Goal: Answer question/provide support

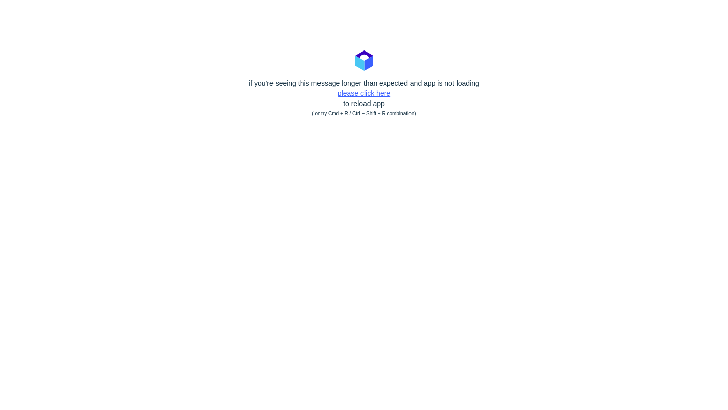
click at [365, 93] on link "please click here" at bounding box center [364, 93] width 53 height 8
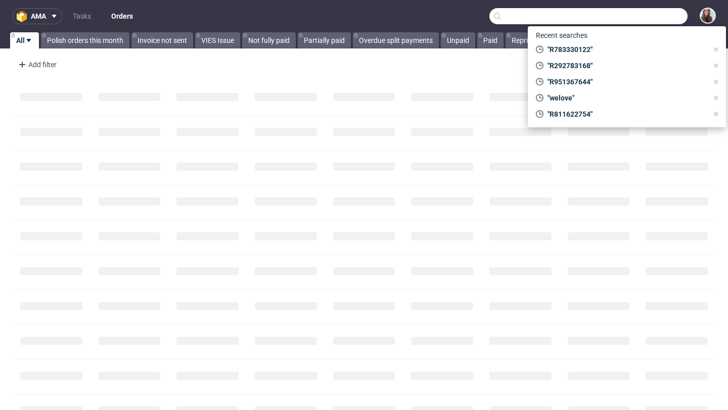
click at [644, 22] on input "text" at bounding box center [588, 16] width 198 height 16
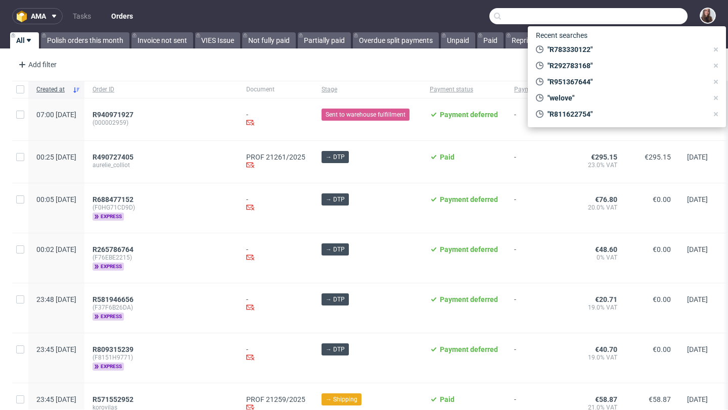
paste input "R047954568"
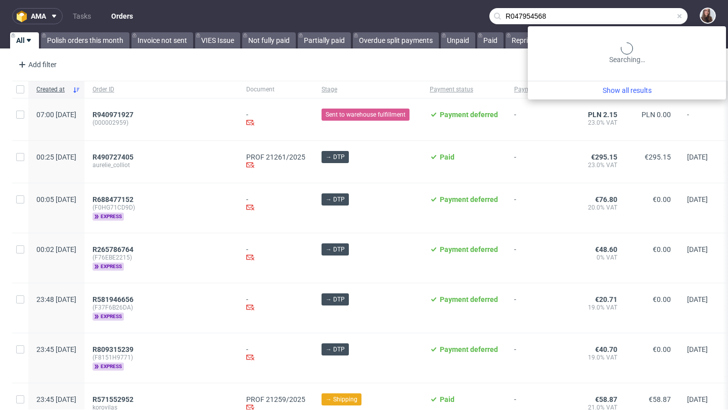
type input "R047954568"
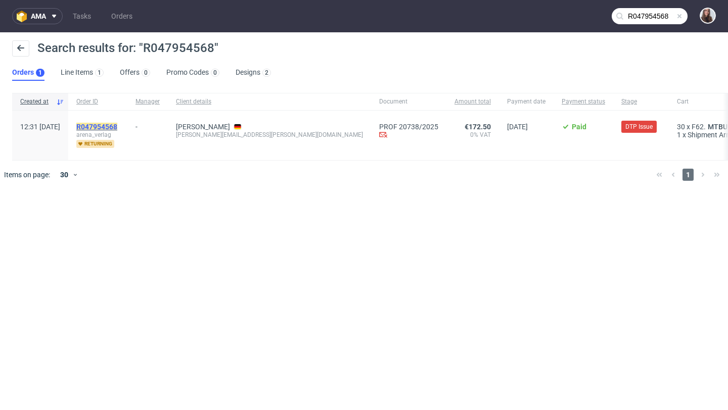
click at [117, 128] on mark "R047954568" at bounding box center [96, 127] width 41 height 8
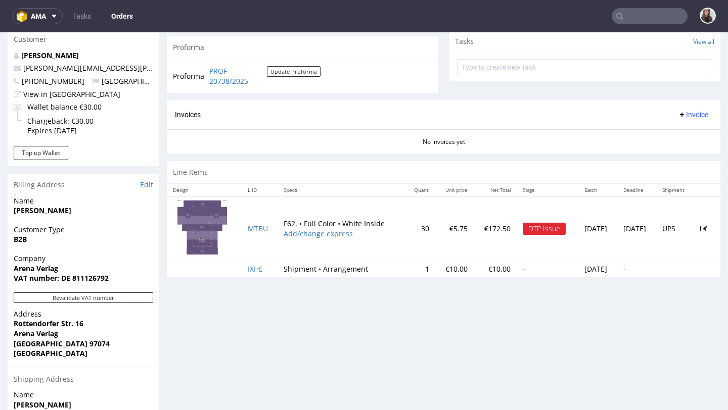
scroll to position [371, 0]
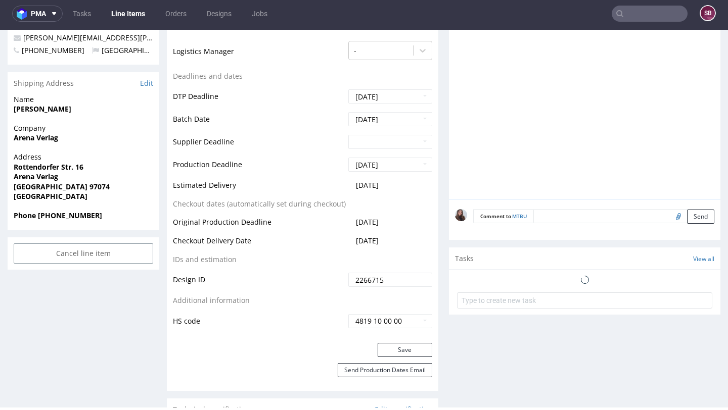
scroll to position [442, 0]
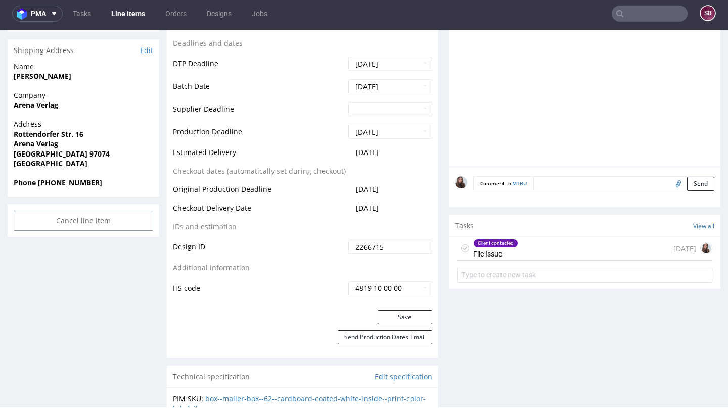
click at [515, 250] on div "Client contacted File Issue 2 days ago" at bounding box center [584, 249] width 255 height 24
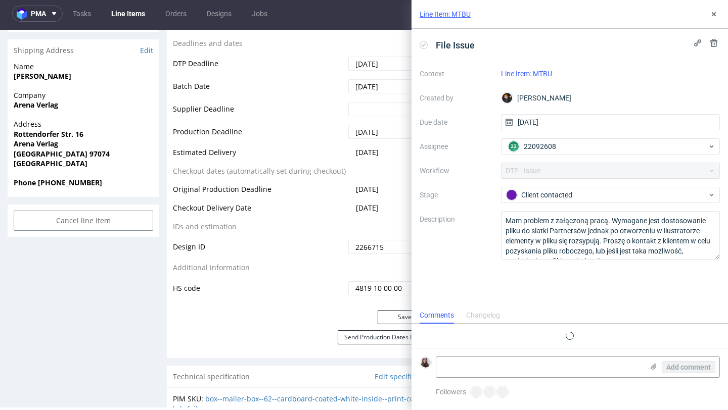
scroll to position [8, 0]
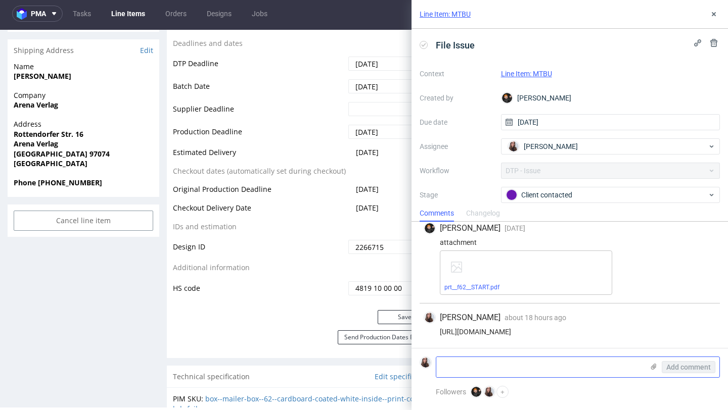
click at [655, 367] on icon at bounding box center [653, 367] width 8 height 8
click at [0, 0] on input "file" at bounding box center [0, 0] width 0 height 0
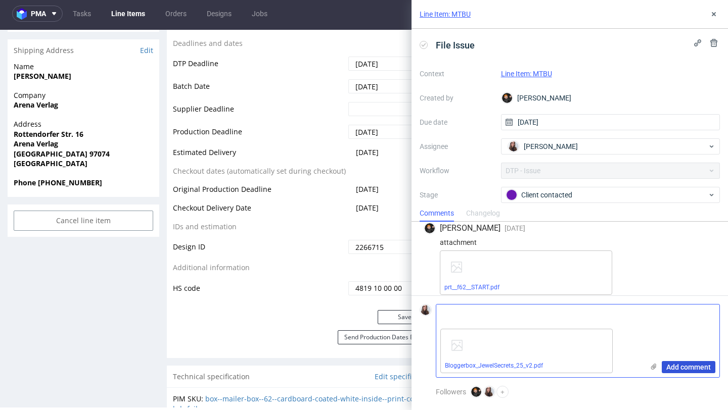
click at [676, 365] on span "Add comment" at bounding box center [688, 367] width 44 height 7
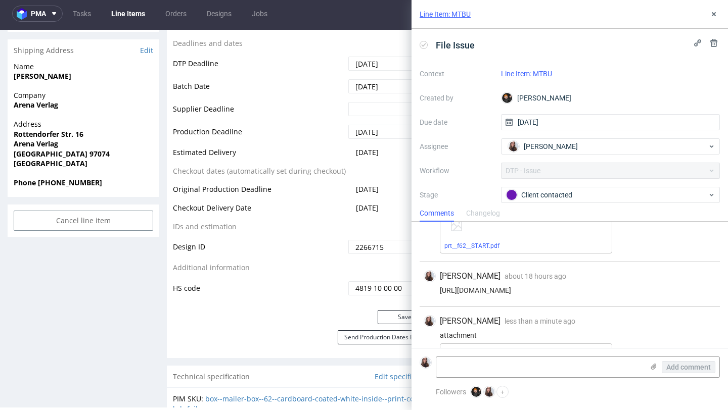
scroll to position [97, 0]
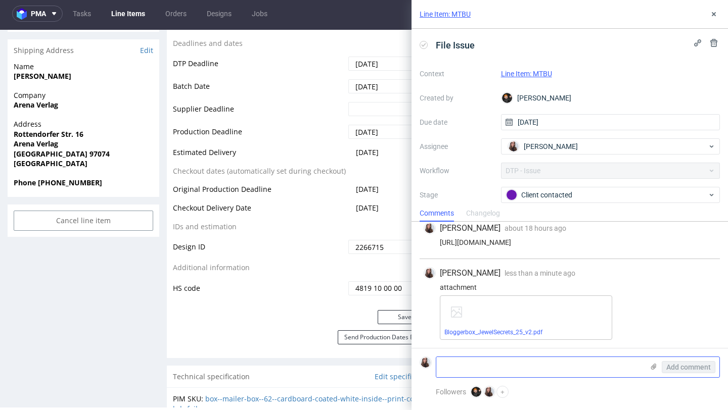
click at [468, 373] on textarea at bounding box center [539, 367] width 207 height 20
type textarea "Is it okay now?"
click at [700, 366] on span "Add comment" at bounding box center [688, 367] width 44 height 7
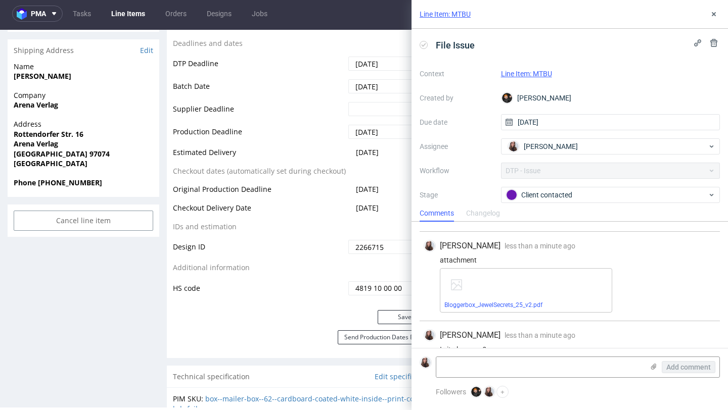
scroll to position [142, 0]
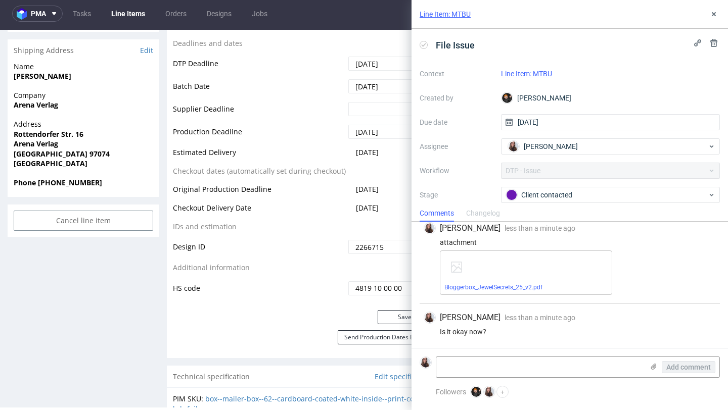
click at [538, 80] on div "Context Line Item: MTBU Created by Dominik Grosicki Due date 01/10/2025 Assigne…" at bounding box center [569, 163] width 300 height 194
click at [543, 70] on link "Line Item: MTBU" at bounding box center [526, 74] width 51 height 8
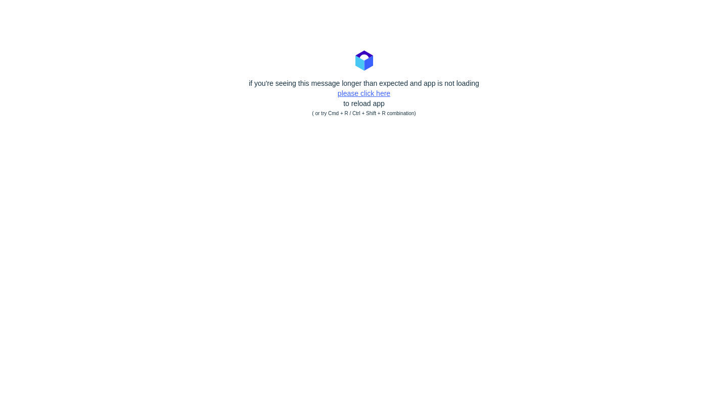
click at [356, 93] on link "please click here" at bounding box center [364, 93] width 53 height 8
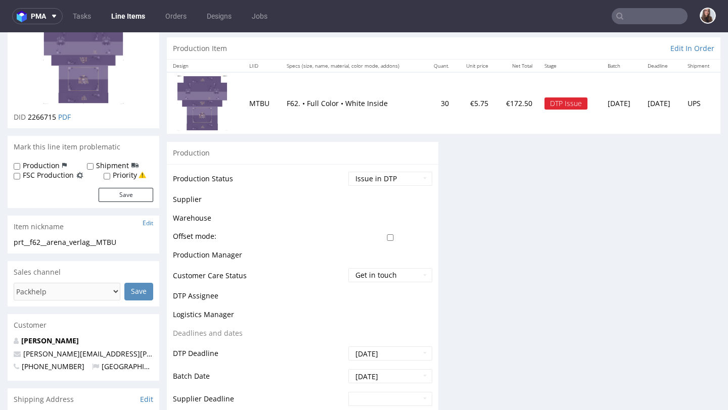
scroll to position [145, 0]
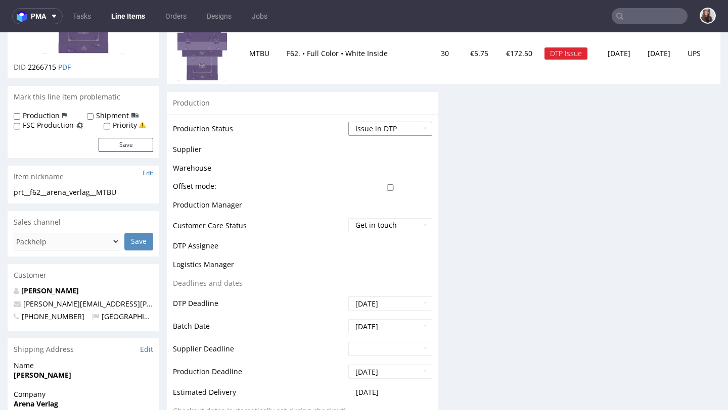
click at [376, 128] on select "Waiting for Artwork Waiting for Diecut Waiting for Mockup Waiting for DTP Waiti…" at bounding box center [390, 129] width 84 height 14
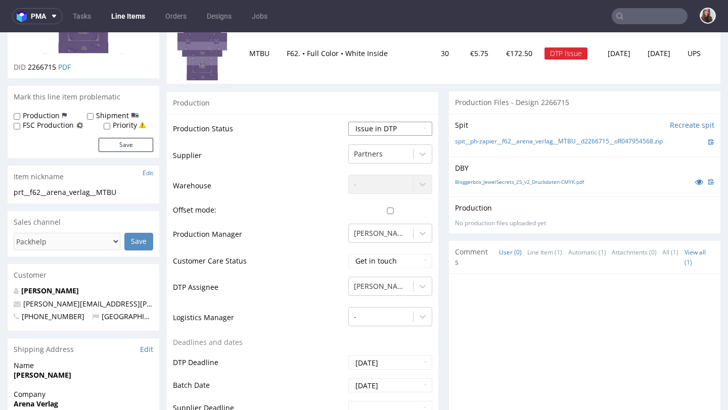
select select "back_for_dtp"
click at [348, 122] on select "Waiting for Artwork Waiting for Diecut Waiting for Mockup Waiting for DTP Waiti…" at bounding box center [390, 129] width 84 height 14
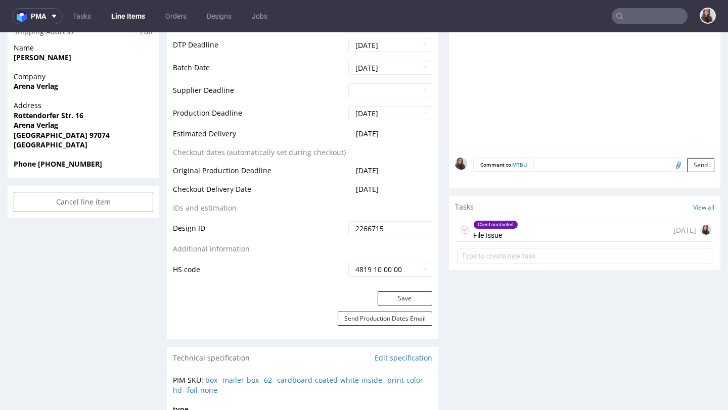
scroll to position [488, 0]
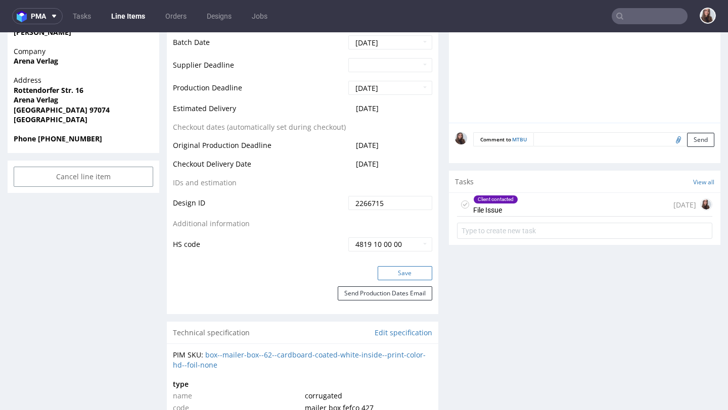
click at [386, 269] on button "Save" at bounding box center [404, 273] width 55 height 14
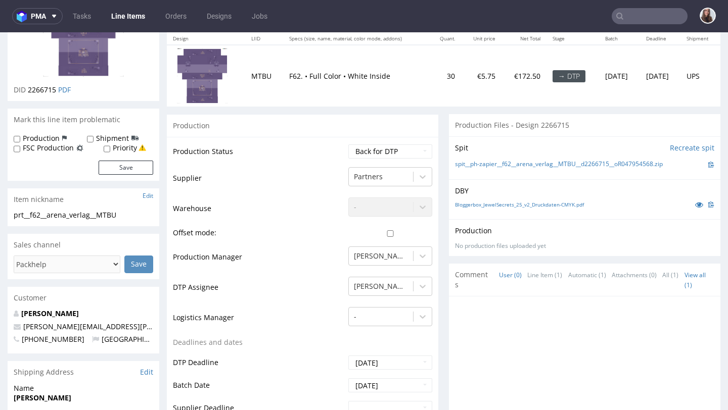
scroll to position [0, 0]
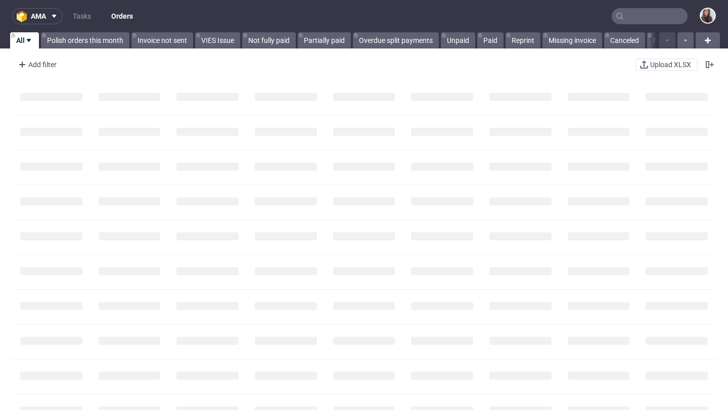
click at [636, 14] on input "text" at bounding box center [649, 16] width 76 height 16
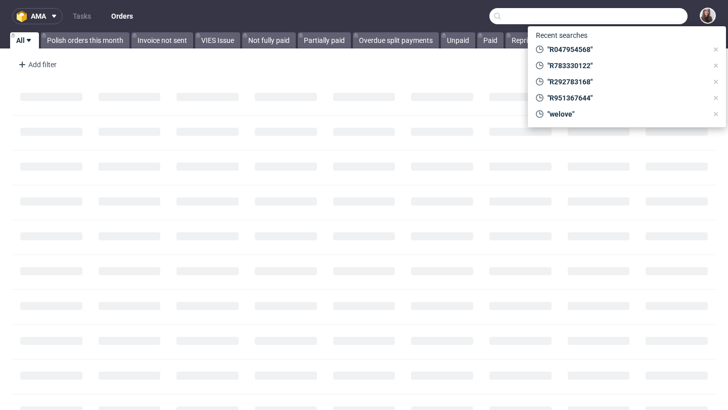
paste input "R921429381"
type input "R921429381"
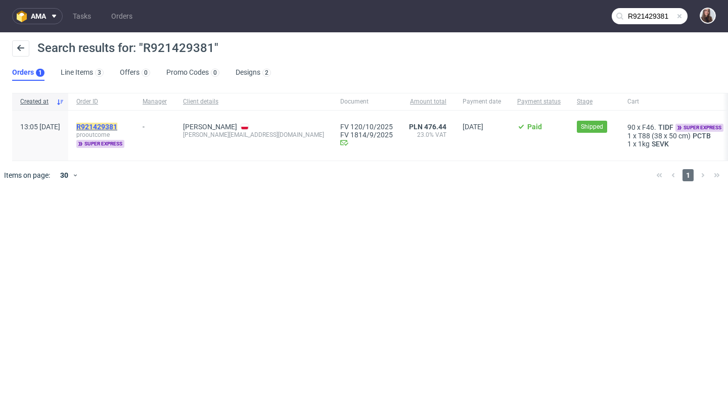
click at [117, 126] on mark "R921429381" at bounding box center [96, 127] width 41 height 8
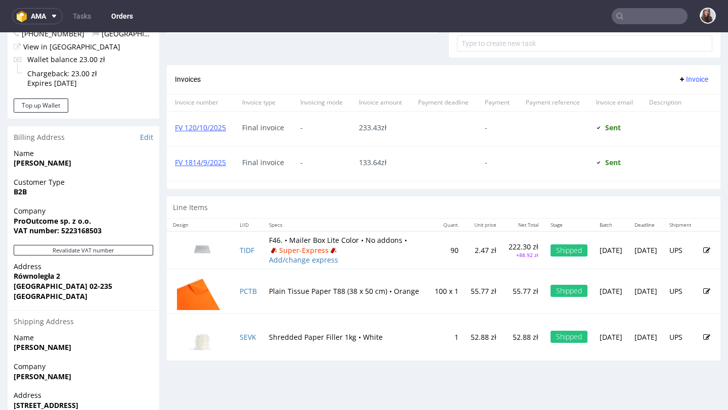
scroll to position [413, 0]
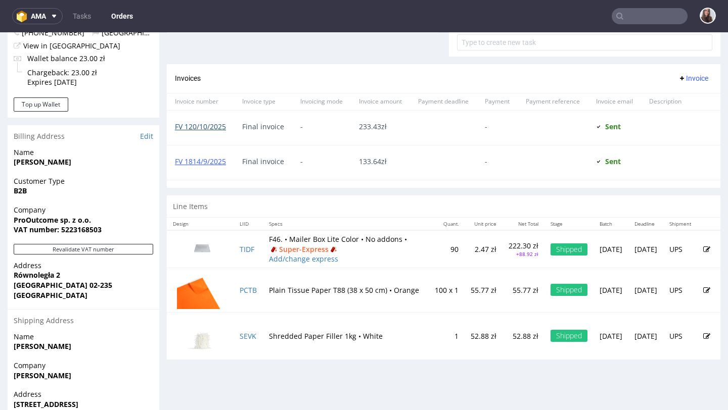
click at [200, 131] on link "FV 120/10/2025" at bounding box center [200, 127] width 51 height 10
click at [219, 166] on link "FV 1814/9/2025" at bounding box center [200, 162] width 51 height 10
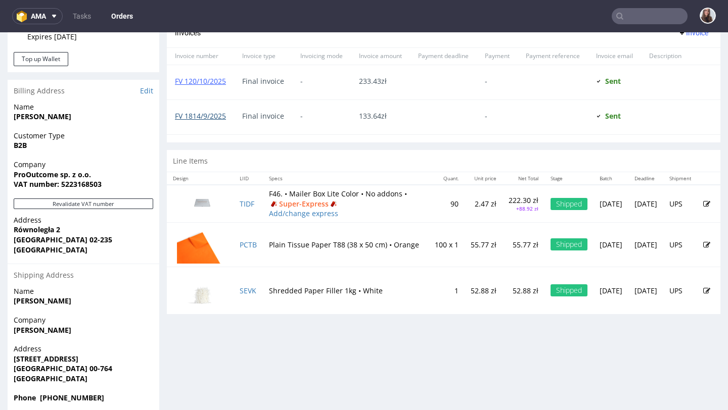
scroll to position [472, 0]
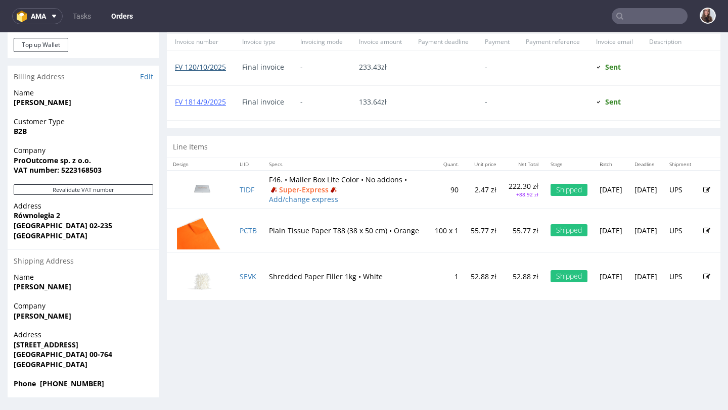
click at [213, 72] on link "FV 120/10/2025" at bounding box center [200, 67] width 51 height 10
drag, startPoint x: 220, startPoint y: 77, endPoint x: 174, endPoint y: 77, distance: 46.0
click at [174, 77] on div "FV 120/10/2025" at bounding box center [200, 68] width 67 height 34
copy link "FV 120/10/2025"
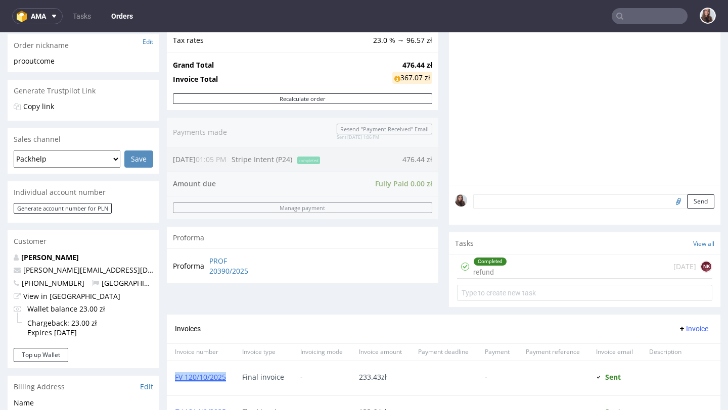
scroll to position [158, 0]
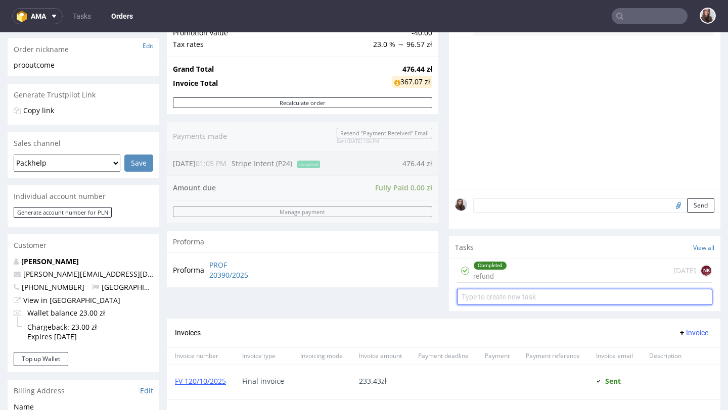
click at [501, 303] on input "text" at bounding box center [584, 297] width 255 height 16
type input "invoice correction"
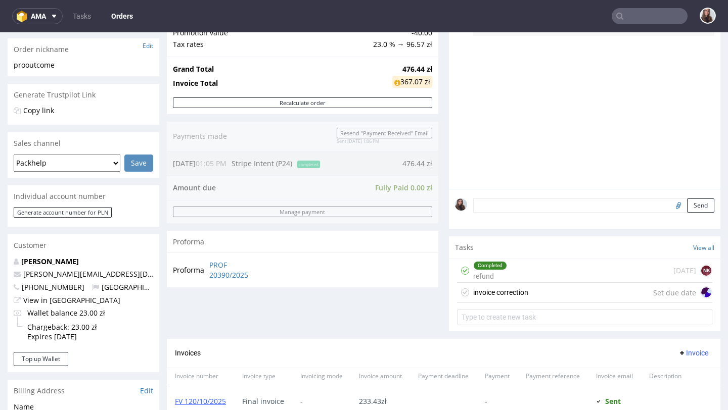
click at [504, 299] on div "invoice correction" at bounding box center [500, 293] width 55 height 12
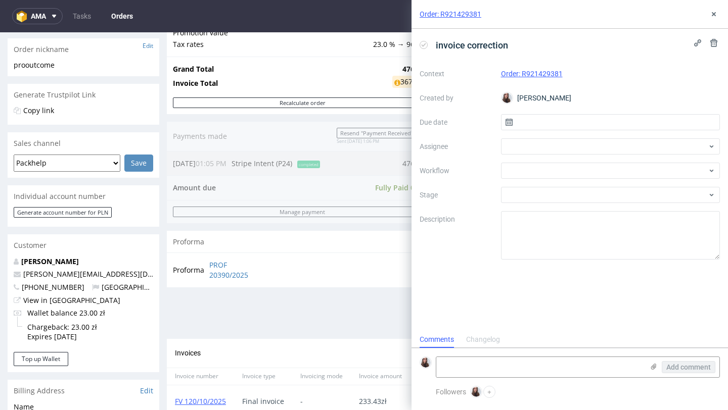
scroll to position [8, 0]
click at [538, 118] on input "text" at bounding box center [610, 122] width 219 height 16
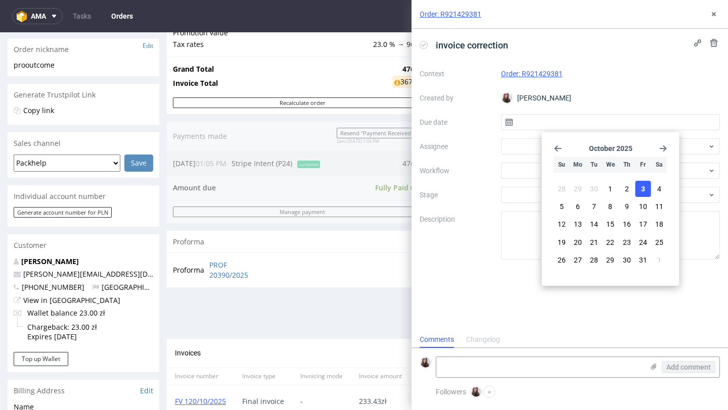
click at [641, 187] on span "3" at bounding box center [643, 189] width 4 height 10
type input "[DATE]"
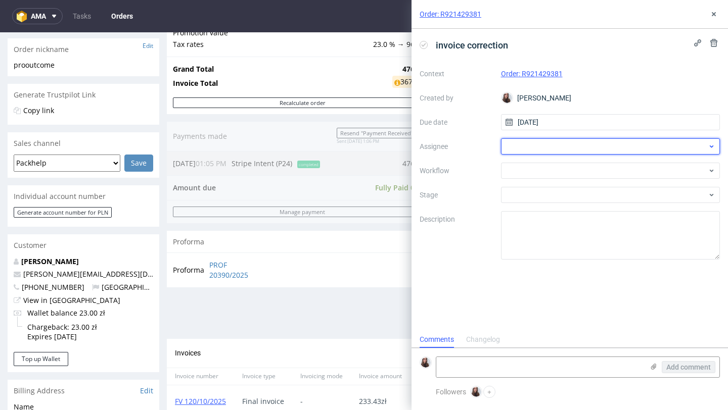
click at [528, 148] on div at bounding box center [610, 146] width 219 height 16
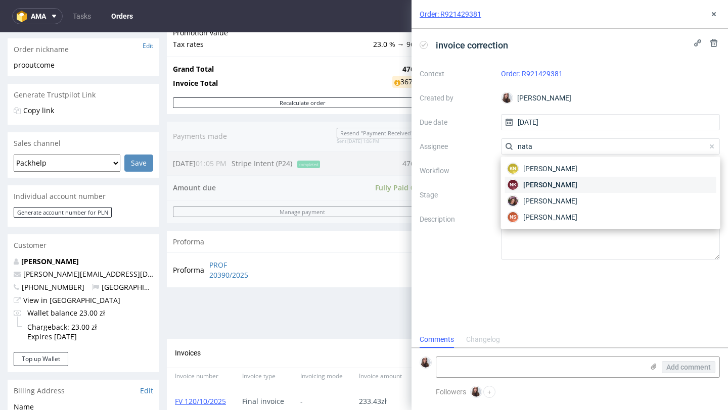
type input "nata"
click at [544, 191] on div "NK Natalia Kaczorowska" at bounding box center [610, 185] width 211 height 16
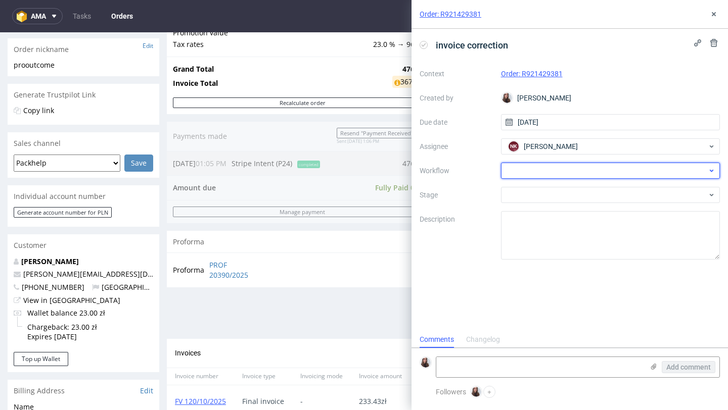
click at [530, 171] on div at bounding box center [610, 171] width 219 height 16
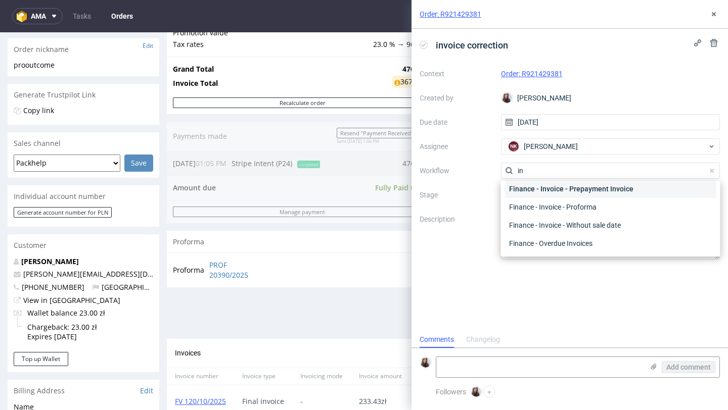
scroll to position [377, 0]
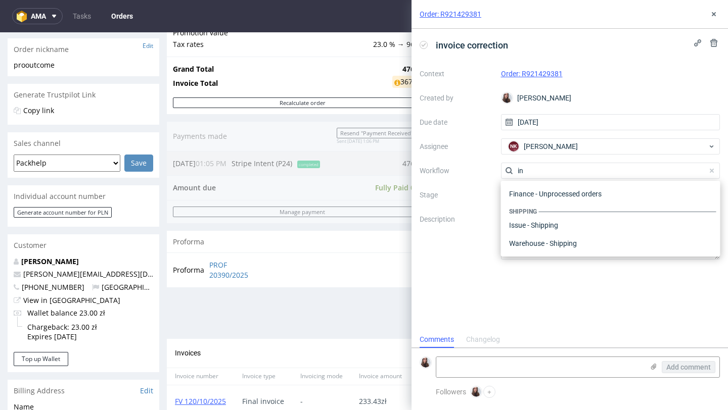
type input "i"
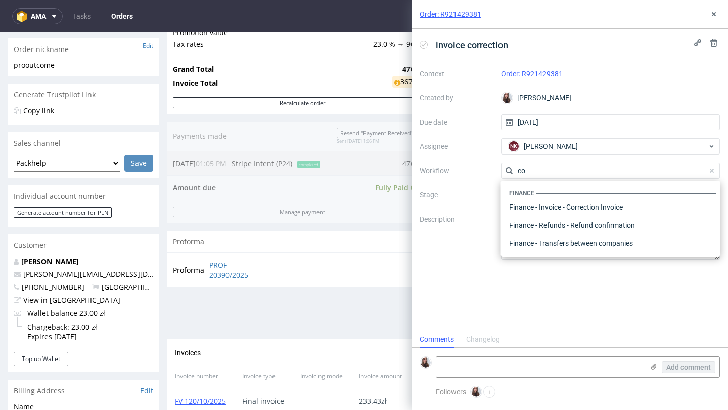
scroll to position [0, 0]
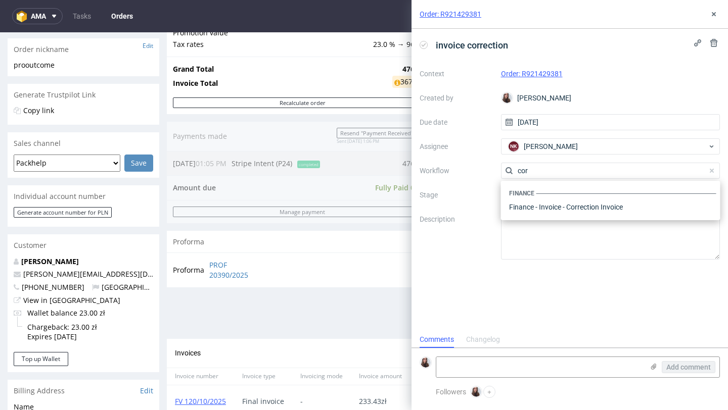
type input "cor"
click at [595, 220] on body "ama Tasks Orders Order: R921429381 invoice correction Context Order: R921429381…" at bounding box center [364, 205] width 728 height 410
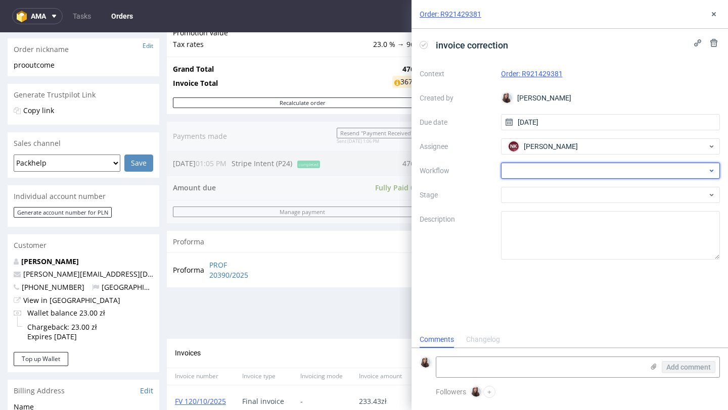
click at [591, 163] on div at bounding box center [610, 171] width 219 height 16
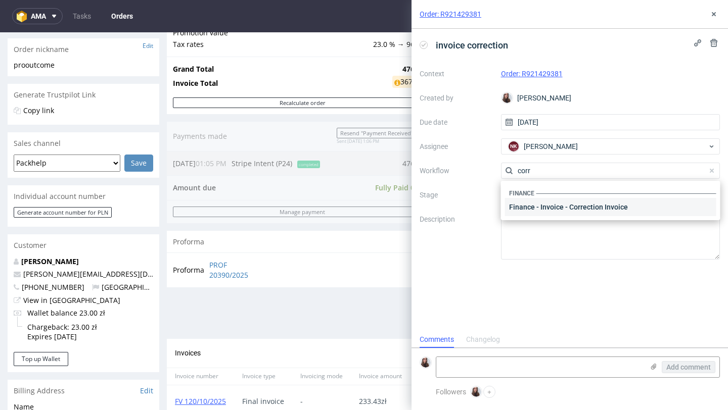
type input "corr"
click at [579, 204] on div "Finance - Invoice - Correction Invoice" at bounding box center [610, 207] width 211 height 18
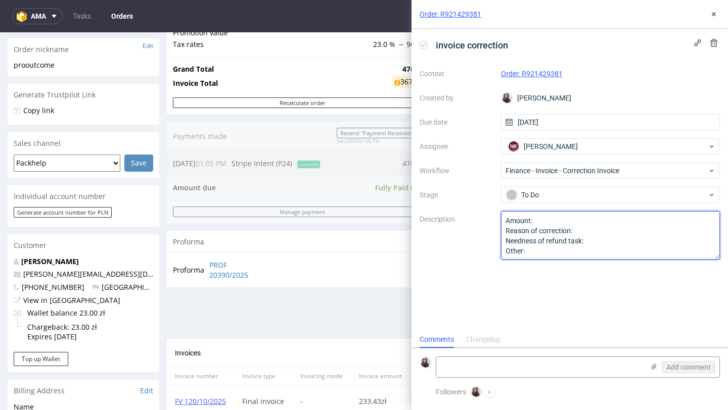
click at [544, 220] on textarea "Amount: Reason of correction: Needness of refund task: Other:" at bounding box center [610, 235] width 219 height 49
click at [595, 241] on textarea "Amount: Reason of correction: Needness of refund task: Other:" at bounding box center [610, 235] width 219 height 49
type textarea "Amount: Reason of correction: Needness of refund task: Other:"
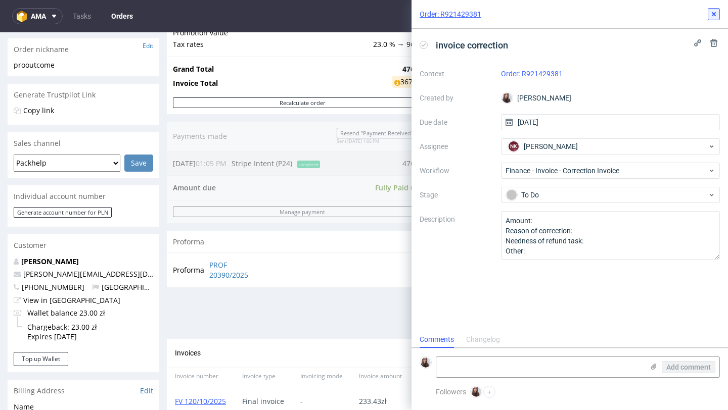
click at [713, 15] on use at bounding box center [713, 14] width 4 height 4
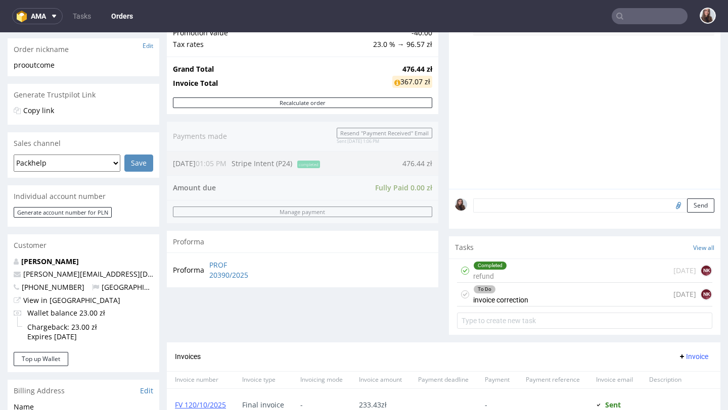
click at [514, 282] on div "Completed refund 1 day ago NK" at bounding box center [584, 271] width 255 height 24
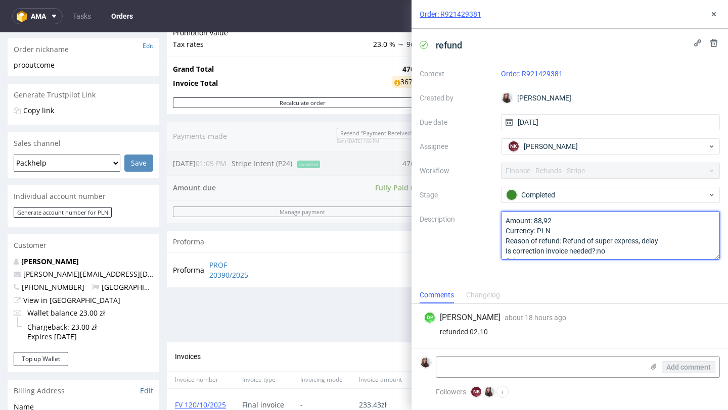
drag, startPoint x: 666, startPoint y: 241, endPoint x: 563, endPoint y: 241, distance: 102.6
click at [563, 241] on textarea "Amount: 88,92 Currency: PLN Reason of refund: Refund of super express, delay Is…" at bounding box center [610, 235] width 219 height 49
click at [607, 253] on textarea "Amount: 88,92 Currency: PLN Reason of refund: Refund of super express, delay Is…" at bounding box center [610, 235] width 219 height 49
type textarea "Amount: 88,92 Currency: PLN Reason of refund: Refund of super express, delay Is…"
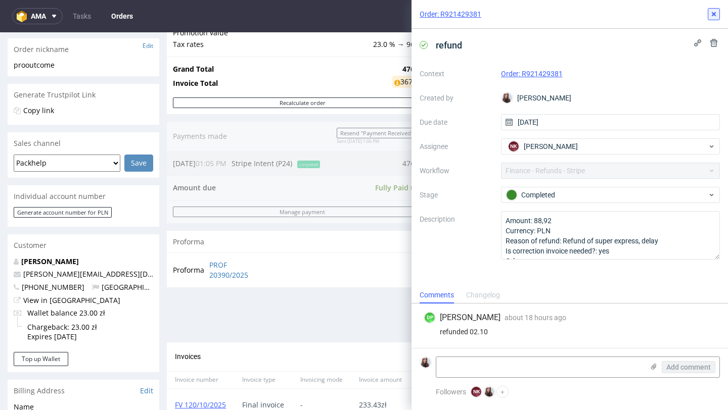
click at [716, 18] on icon at bounding box center [713, 14] width 8 height 8
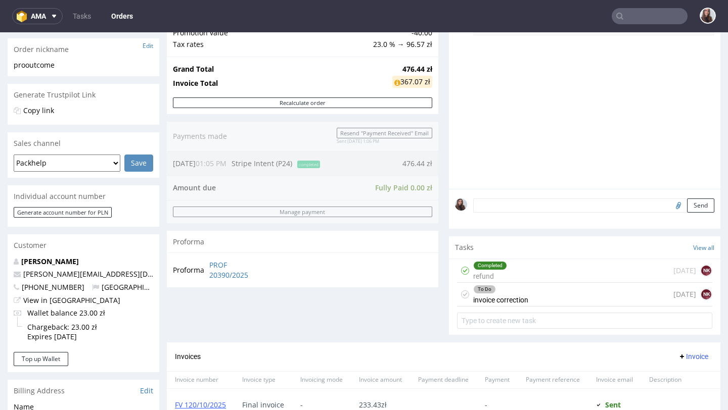
click at [514, 306] on div "To Do invoice correction" at bounding box center [500, 294] width 55 height 23
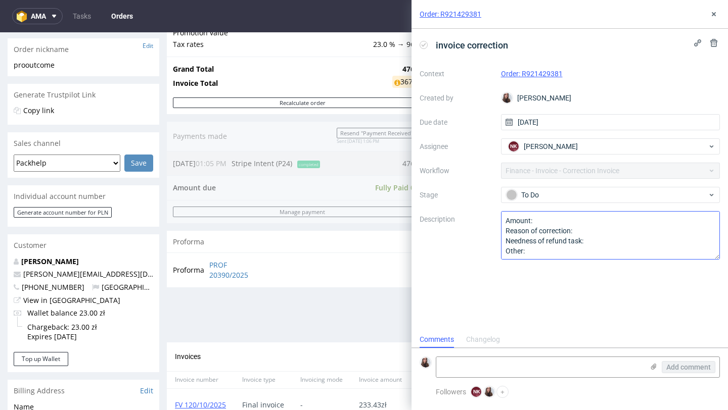
scroll to position [8, 0]
click at [588, 239] on textarea "Amount: Reason of correction: Needness of refund task: Other:" at bounding box center [610, 235] width 219 height 49
paste textarea "Refund of super express, delay"
click at [593, 230] on textarea "Amount: Reason of correction: Needness of refund task: Other:" at bounding box center [610, 235] width 219 height 49
drag, startPoint x: 693, startPoint y: 240, endPoint x: 586, endPoint y: 239, distance: 107.1
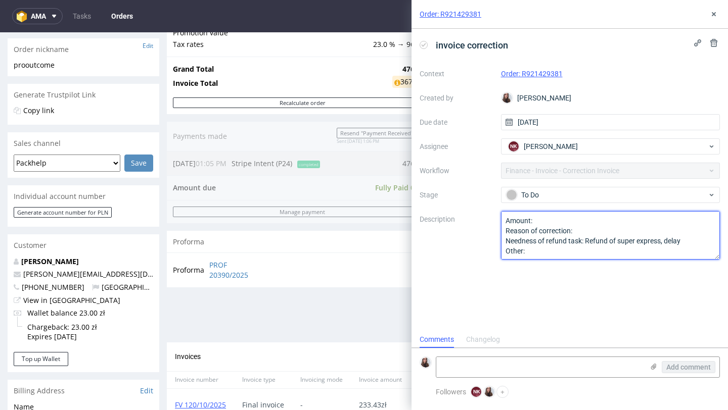
click at [586, 239] on textarea "Amount: Reason of correction: Needness of refund task: Other:" at bounding box center [610, 235] width 219 height 49
click at [579, 231] on textarea "Amount: Reason of correction: Needness of refund task: Other:" at bounding box center [610, 235] width 219 height 49
paste textarea "Refund of super express, delay"
drag, startPoint x: 685, startPoint y: 244, endPoint x: 584, endPoint y: 246, distance: 100.6
click at [584, 246] on textarea "Amount: Reason of correction: Needness of refund task: Other:" at bounding box center [610, 235] width 219 height 49
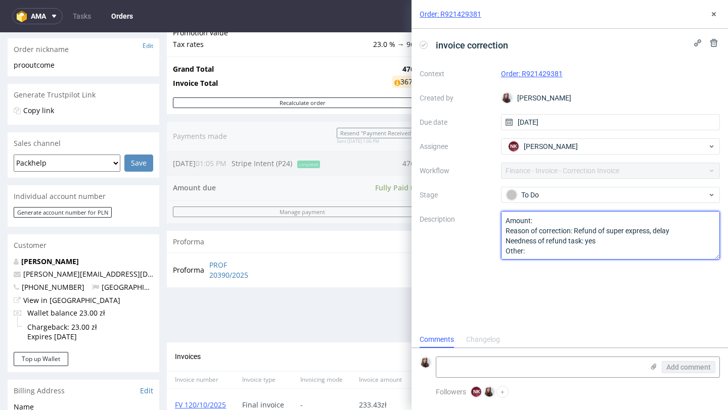
click at [584, 220] on textarea "Amount: Reason of correction: Needness of refund task: Other:" at bounding box center [610, 235] width 219 height 49
type textarea "Amount: Reason of correction: Refund of super express, delay Needness of refund…"
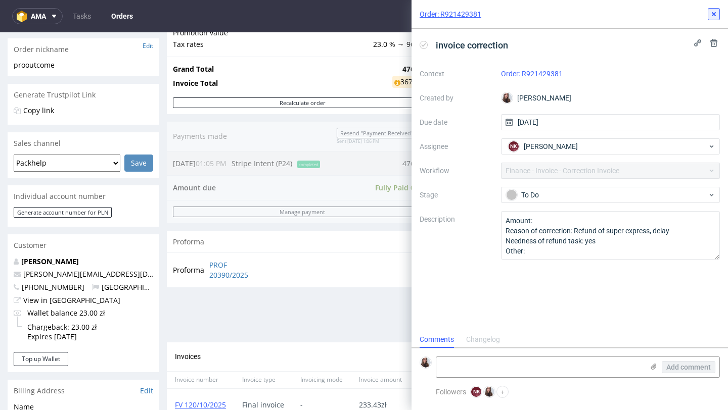
click at [711, 15] on use at bounding box center [713, 14] width 4 height 4
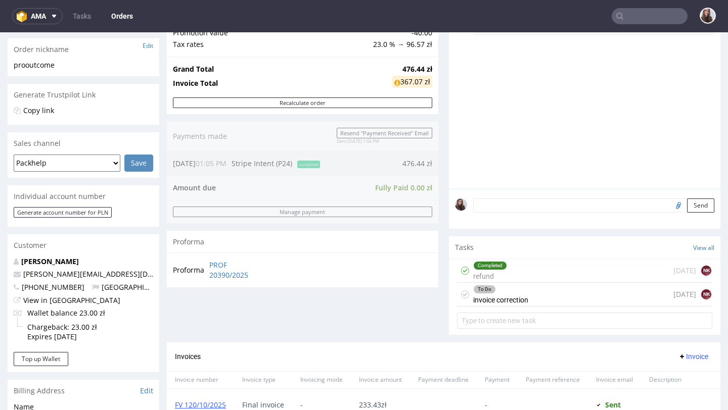
click at [516, 272] on div "Completed refund 1 day ago NK" at bounding box center [584, 271] width 255 height 24
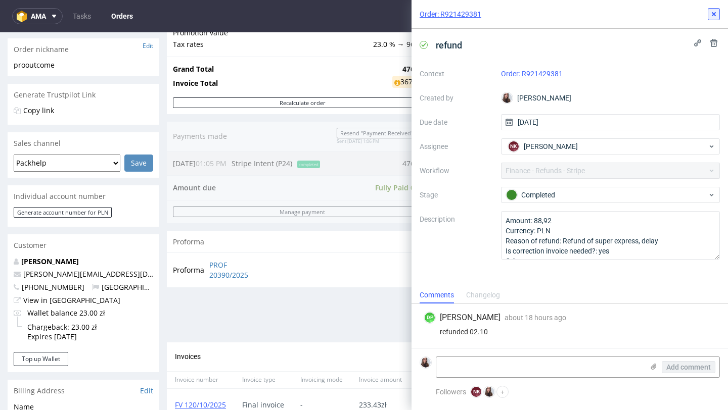
click at [715, 14] on icon at bounding box center [713, 14] width 8 height 8
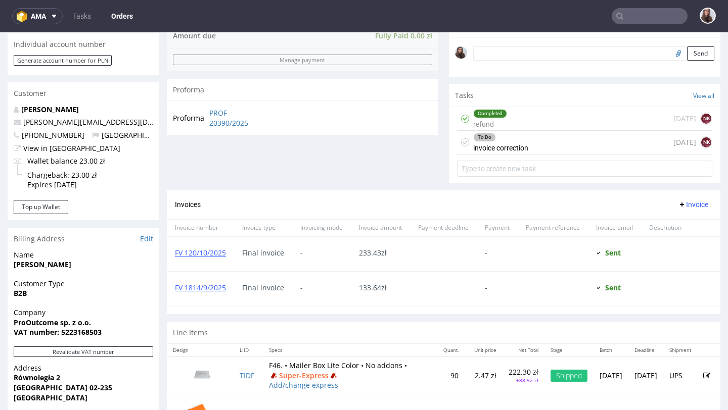
scroll to position [326, 0]
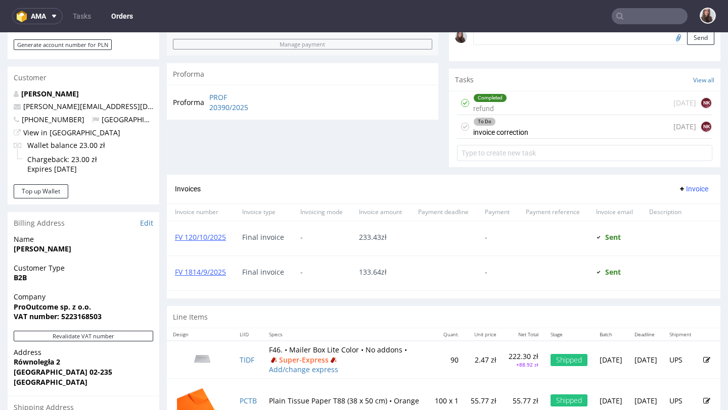
click at [510, 108] on div "Completed refund 1 day ago NK" at bounding box center [584, 103] width 255 height 24
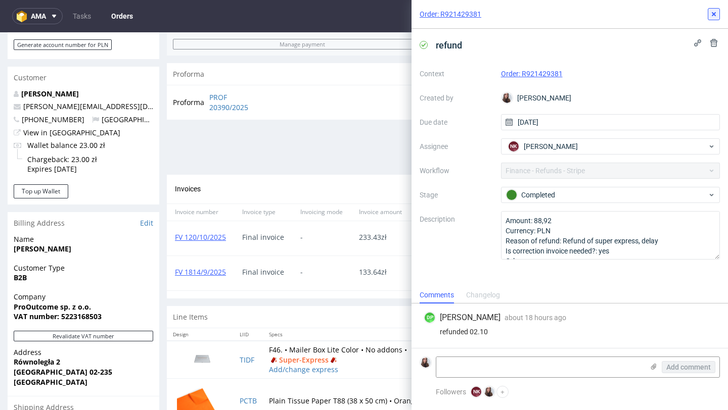
click at [714, 17] on icon at bounding box center [713, 14] width 8 height 8
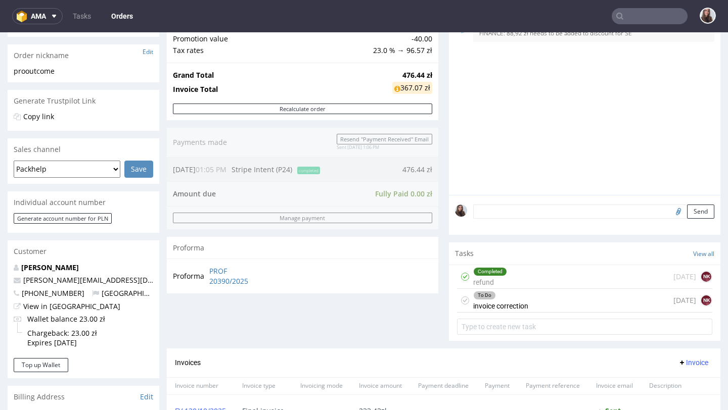
scroll to position [153, 0]
click at [394, 87] on icon at bounding box center [397, 87] width 6 height 7
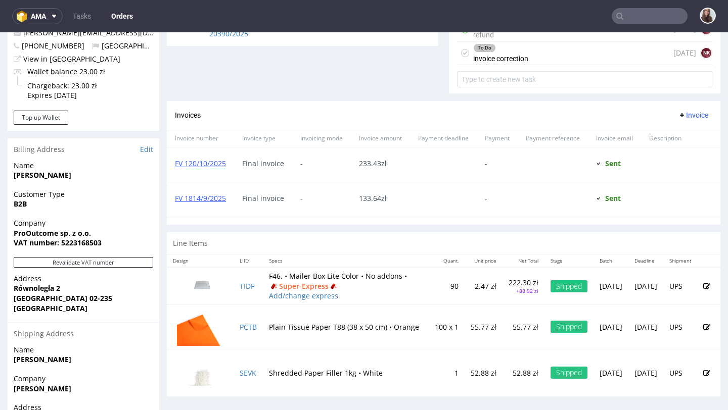
scroll to position [401, 0]
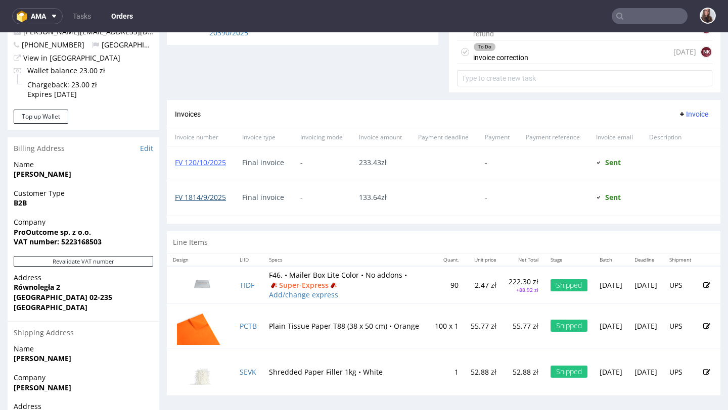
click at [222, 202] on link "FV 1814/9/2025" at bounding box center [200, 198] width 51 height 10
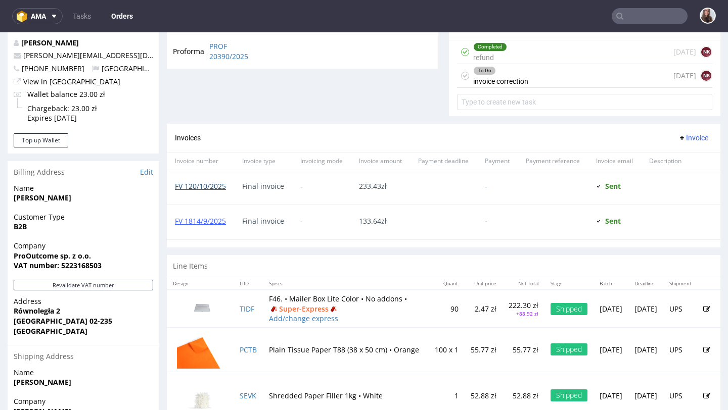
click at [207, 191] on link "FV 120/10/2025" at bounding box center [200, 186] width 51 height 10
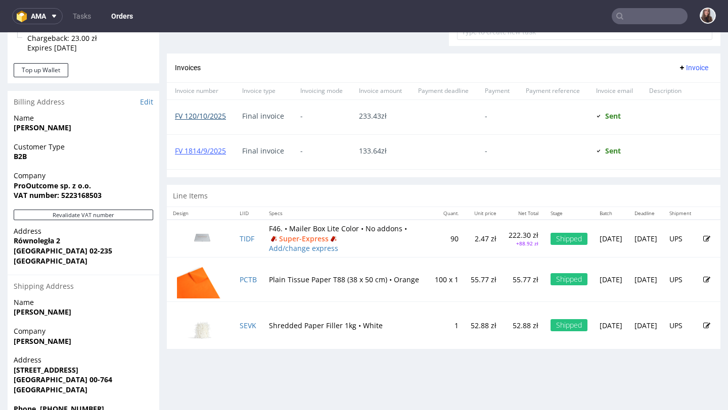
scroll to position [450, 0]
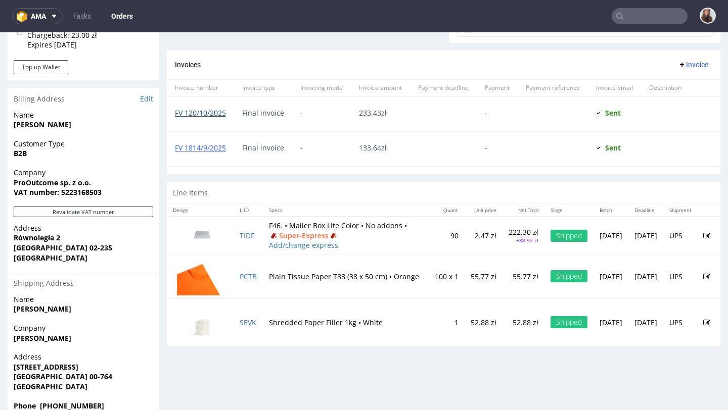
click at [213, 118] on link "FV 120/10/2025" at bounding box center [200, 113] width 51 height 10
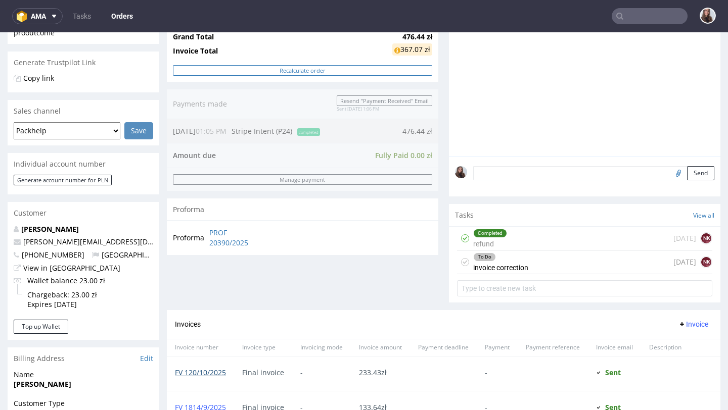
scroll to position [318, 0]
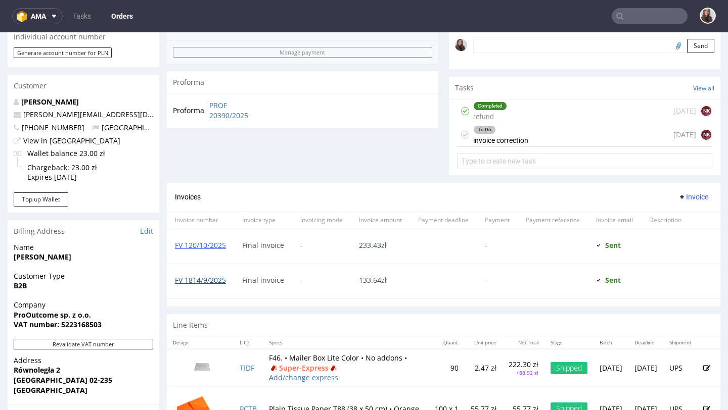
click at [201, 285] on link "FV 1814/9/2025" at bounding box center [200, 280] width 51 height 10
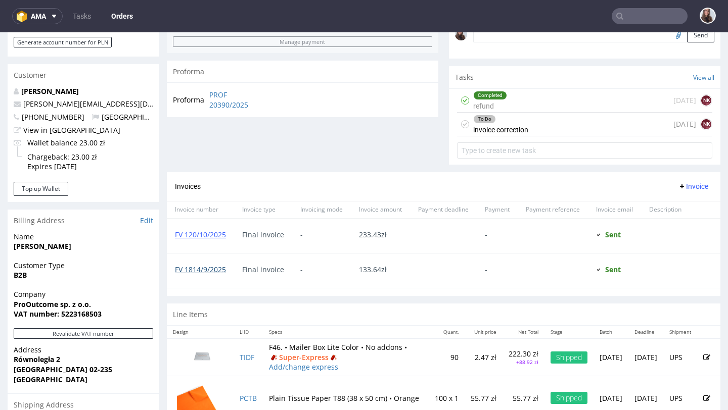
scroll to position [328, 0]
click at [221, 105] on link "PROF 20390/2025" at bounding box center [238, 100] width 58 height 20
click at [492, 124] on div "To Do" at bounding box center [500, 120] width 54 height 8
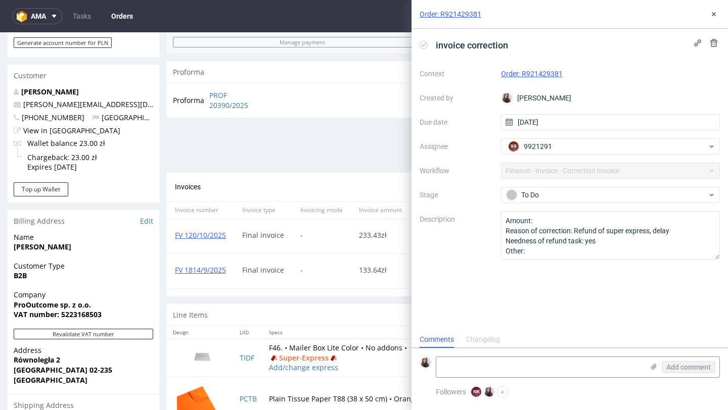
scroll to position [8, 0]
click at [708, 15] on button at bounding box center [713, 14] width 12 height 12
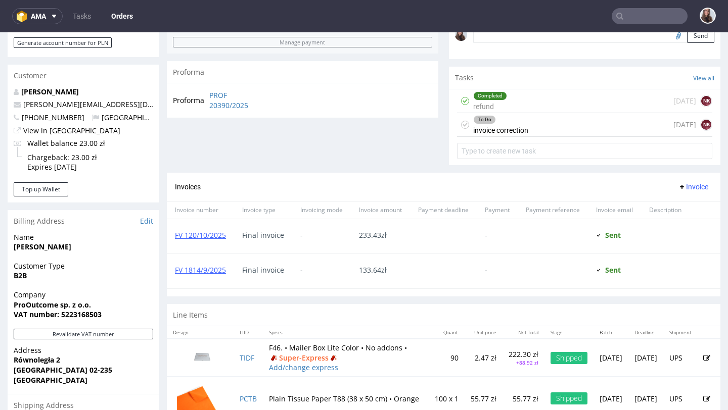
click at [574, 110] on div "Completed refund 1 day ago NK" at bounding box center [584, 101] width 255 height 24
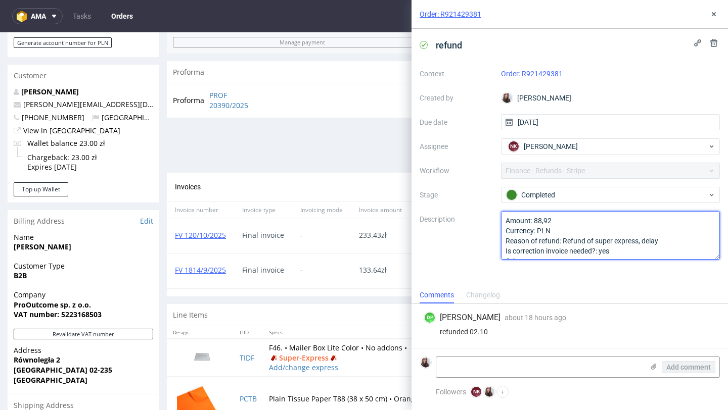
drag, startPoint x: 559, startPoint y: 220, endPoint x: 534, endPoint y: 221, distance: 25.8
click at [534, 221] on textarea "Amount: 88,92 Currency: PLN Reason of refund: Refund of super express, delay Is…" at bounding box center [610, 235] width 219 height 49
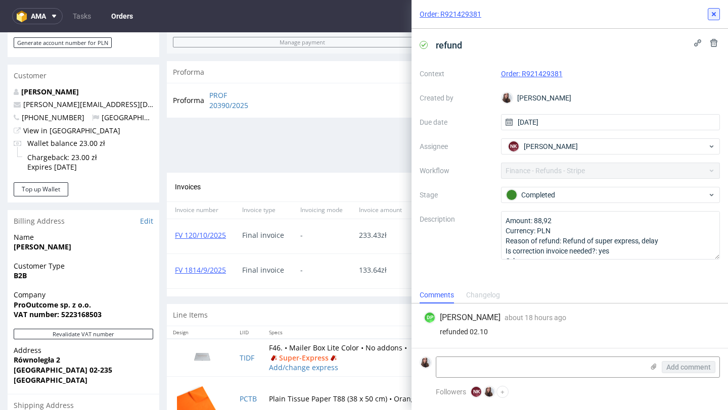
click at [711, 11] on icon at bounding box center [713, 14] width 8 height 8
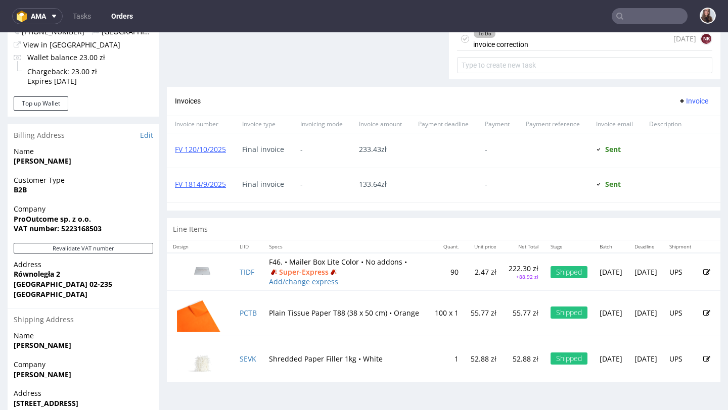
scroll to position [437, 0]
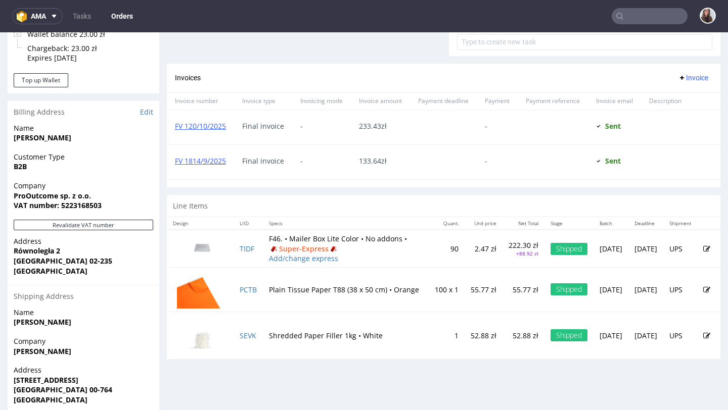
click at [197, 139] on div "FV 120/10/2025" at bounding box center [200, 127] width 67 height 34
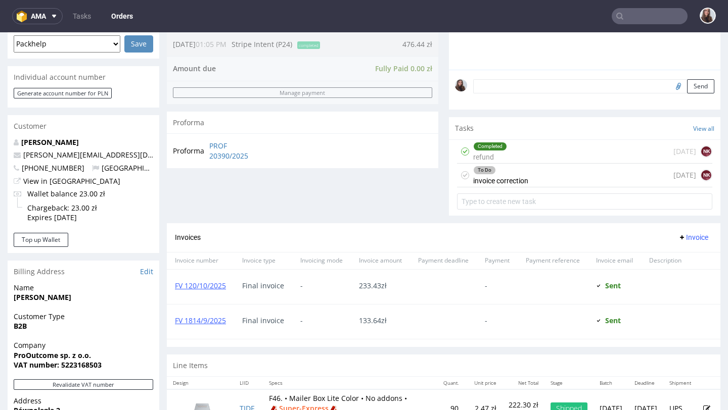
scroll to position [299, 0]
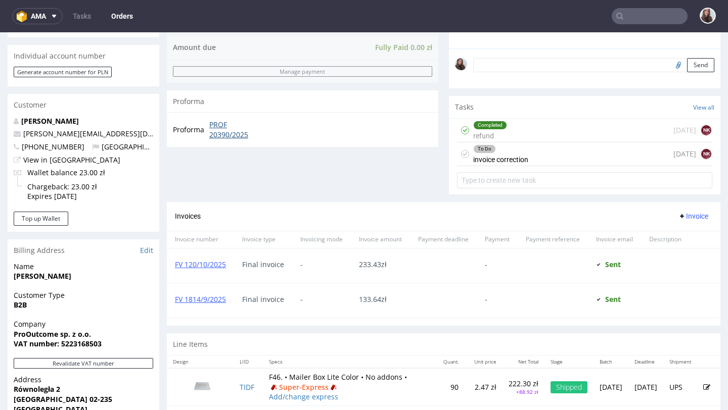
click at [226, 130] on link "PROF 20390/2025" at bounding box center [238, 130] width 58 height 20
click at [523, 153] on div "To Do" at bounding box center [500, 149] width 54 height 8
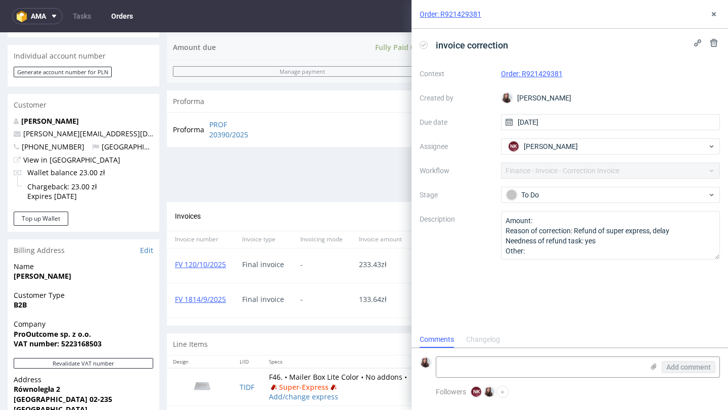
scroll to position [8, 0]
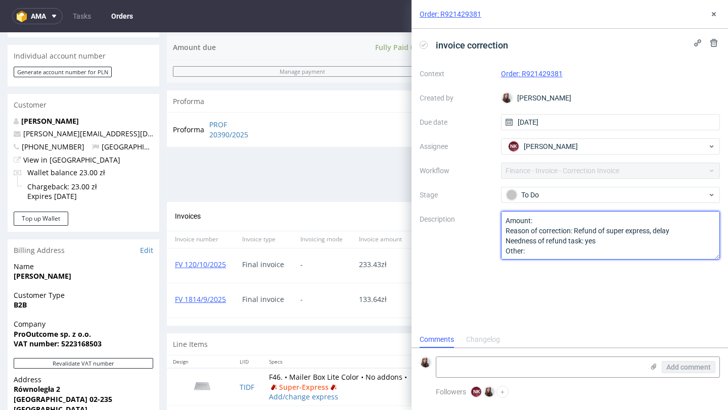
click at [539, 219] on textarea "Amount: Reason of correction: Refund of super express, delay Needness of refund…" at bounding box center [610, 235] width 219 height 49
type textarea "Amount: 278.15 pln Reason of correction: Refund of super express, delay Neednes…"
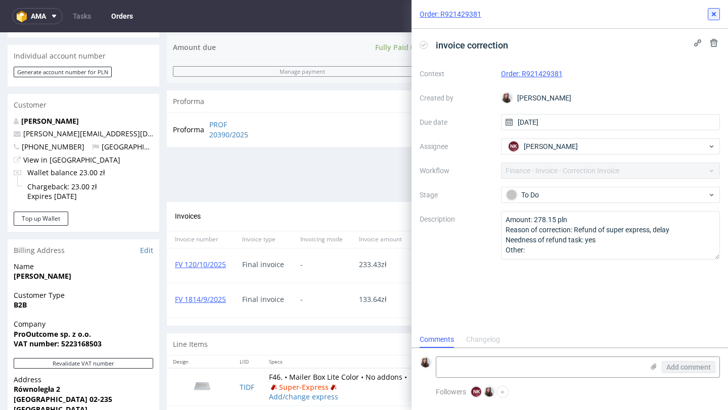
click at [716, 16] on icon at bounding box center [713, 14] width 8 height 8
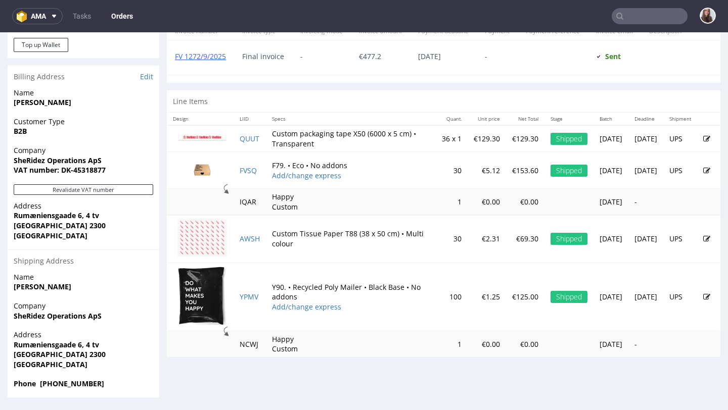
scroll to position [3, 0]
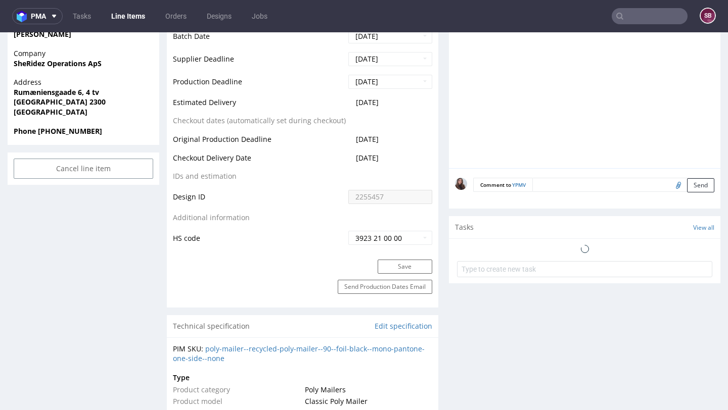
scroll to position [590, 0]
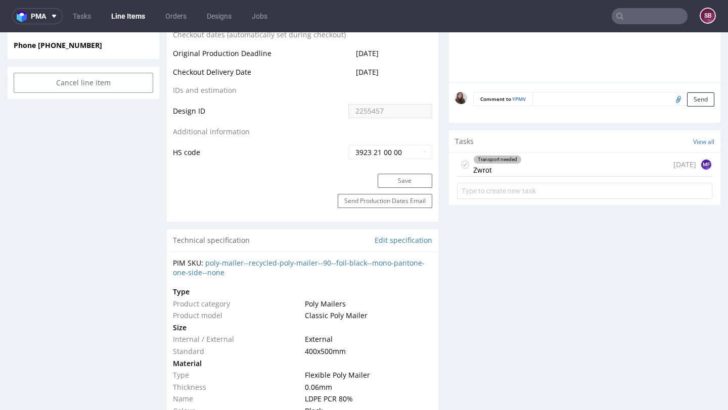
click at [478, 165] on div "Transport needed Zwrot" at bounding box center [497, 164] width 49 height 23
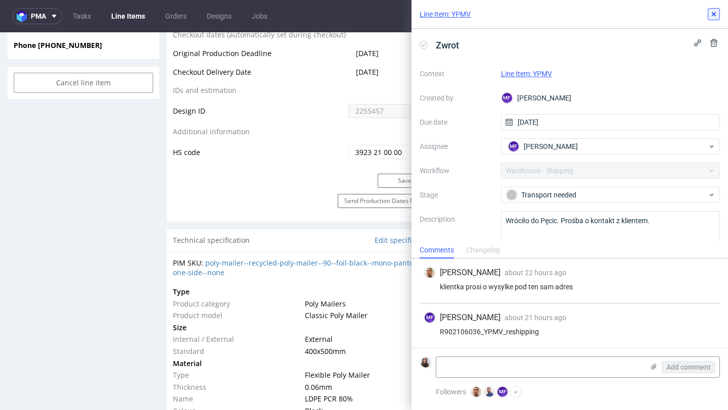
click at [716, 13] on icon at bounding box center [713, 14] width 8 height 8
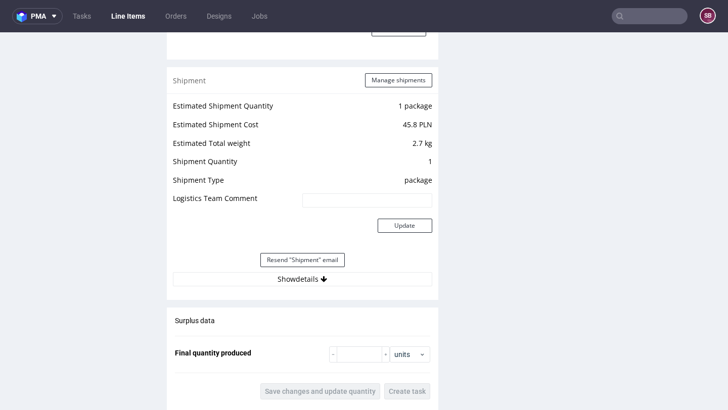
scroll to position [1079, 0]
click at [330, 278] on button "Show details" at bounding box center [302, 279] width 259 height 14
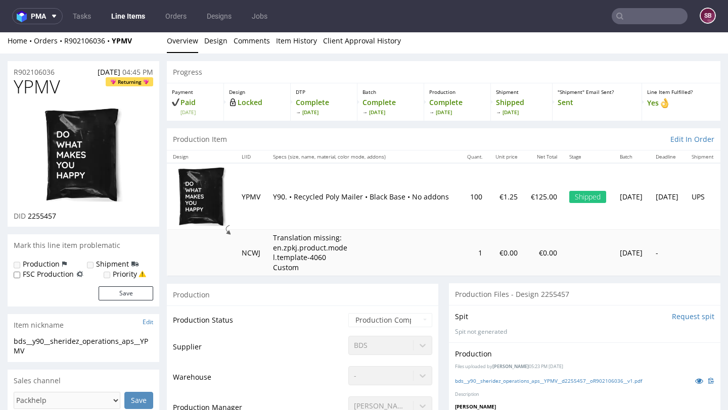
scroll to position [0, 0]
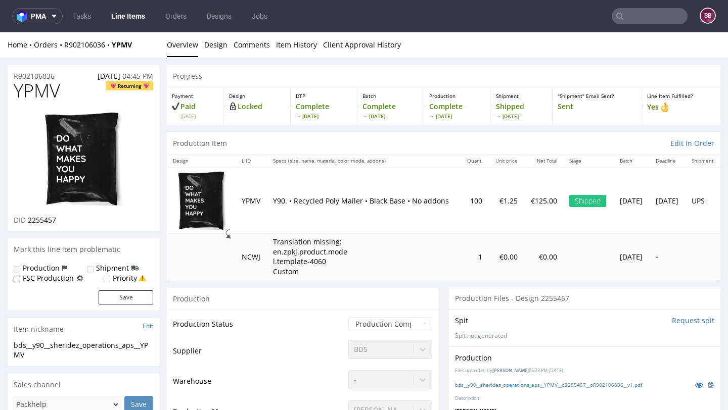
click at [47, 81] on span "YPMV" at bounding box center [37, 91] width 46 height 20
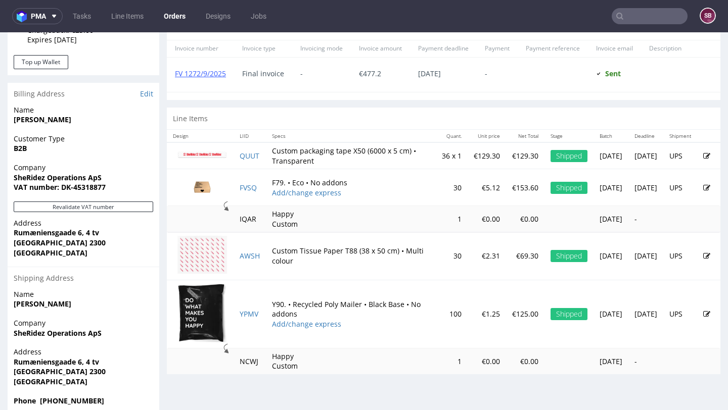
scroll to position [472, 0]
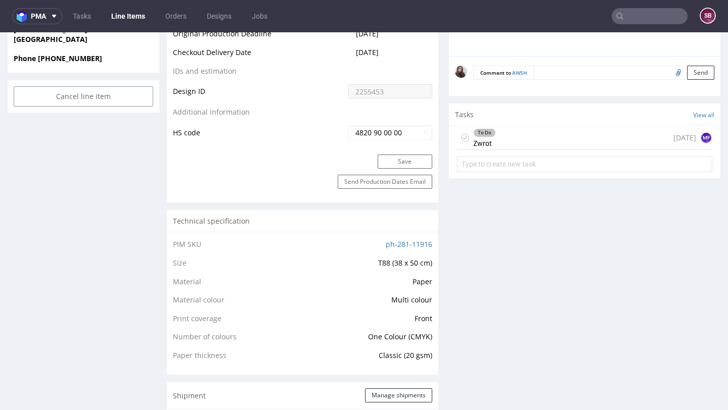
scroll to position [552, 0]
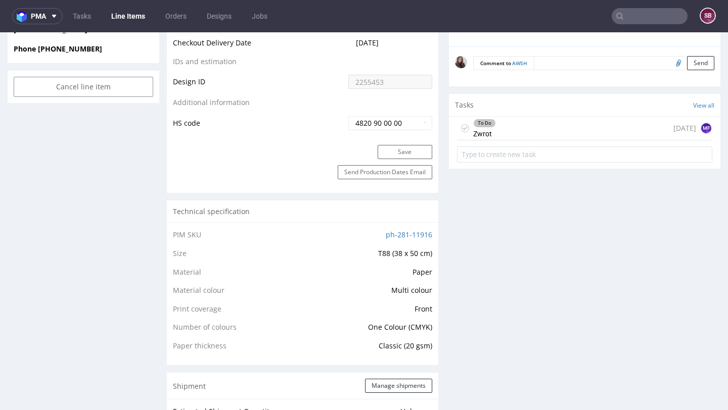
click at [498, 140] on div "To Do Zwrot 3 days ago MF" at bounding box center [584, 129] width 255 height 24
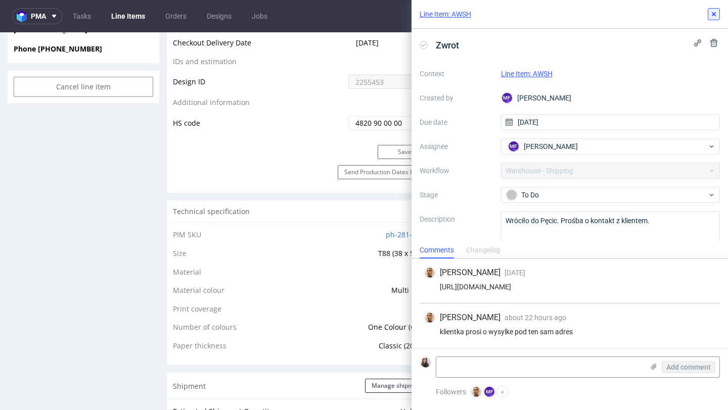
click at [710, 16] on icon at bounding box center [713, 14] width 8 height 8
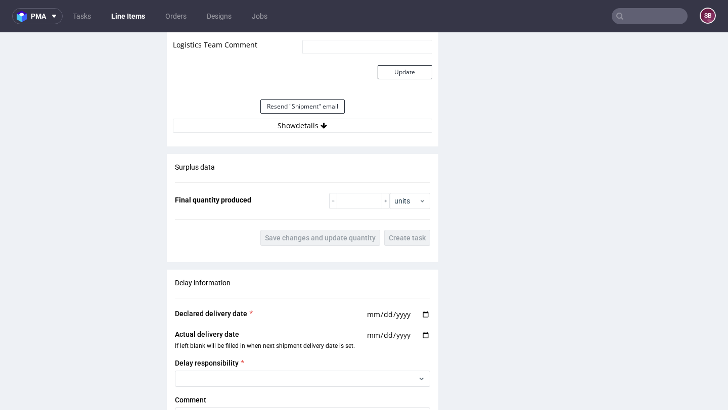
scroll to position [1012, 0]
click at [342, 126] on button "Show details" at bounding box center [302, 125] width 259 height 14
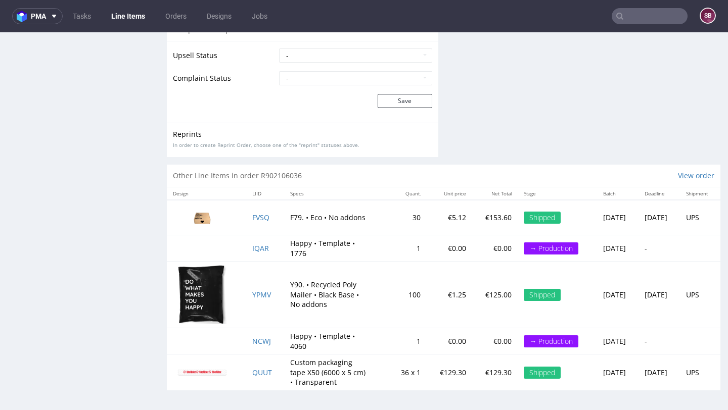
scroll to position [1697, 0]
click at [252, 218] on span "FVSQ" at bounding box center [260, 217] width 17 height 10
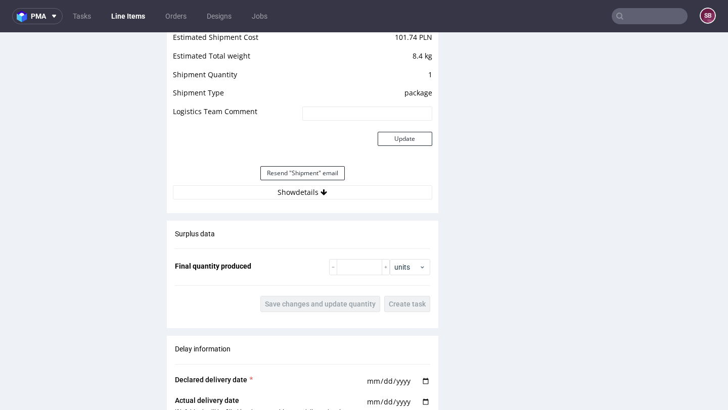
scroll to position [1077, 0]
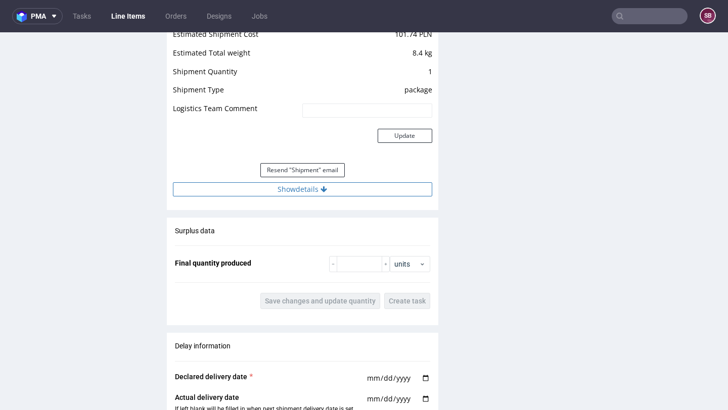
click at [318, 192] on button "Show details" at bounding box center [302, 189] width 259 height 14
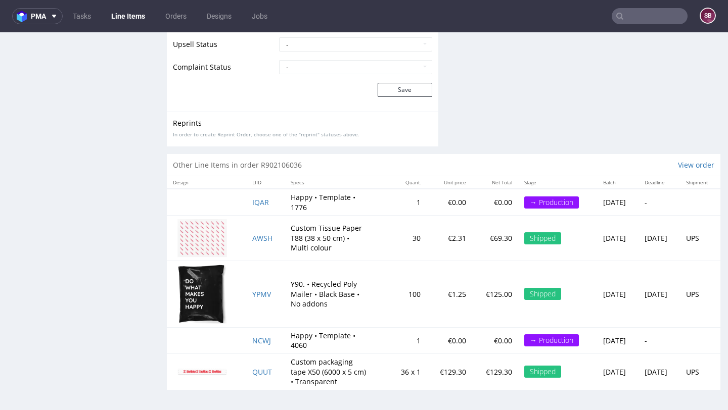
scroll to position [3, 0]
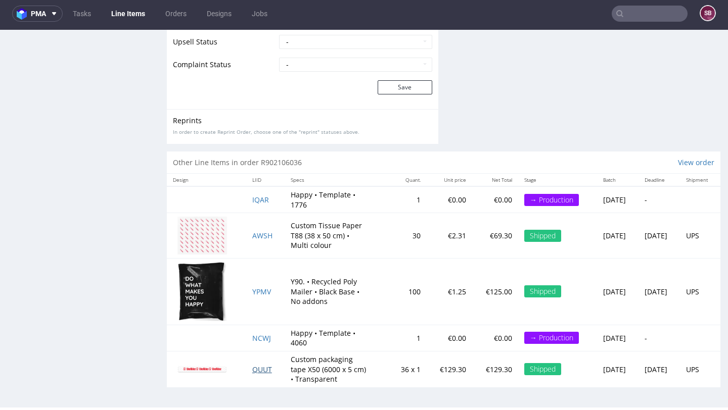
click at [254, 369] on span "QUUT" at bounding box center [262, 370] width 20 height 10
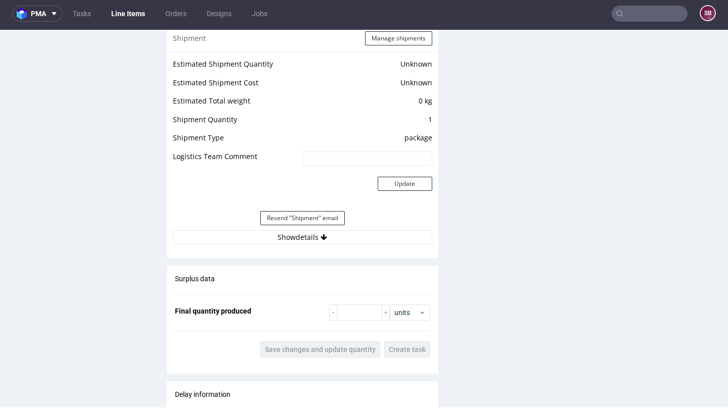
scroll to position [868, 0]
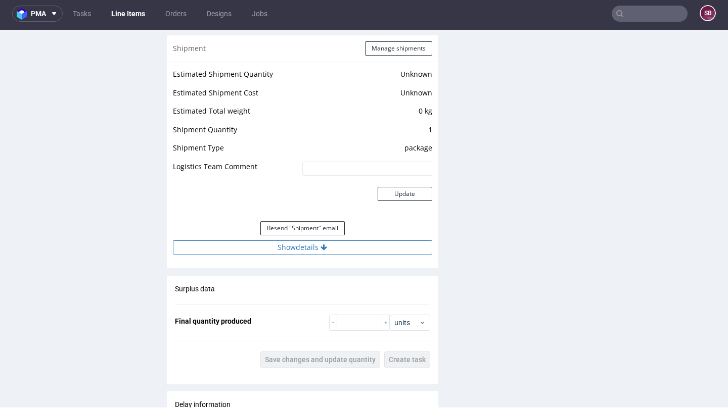
click at [307, 246] on button "Show details" at bounding box center [302, 248] width 259 height 14
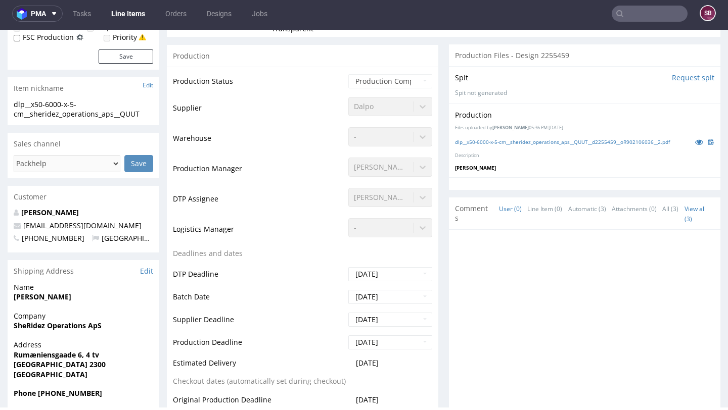
scroll to position [0, 0]
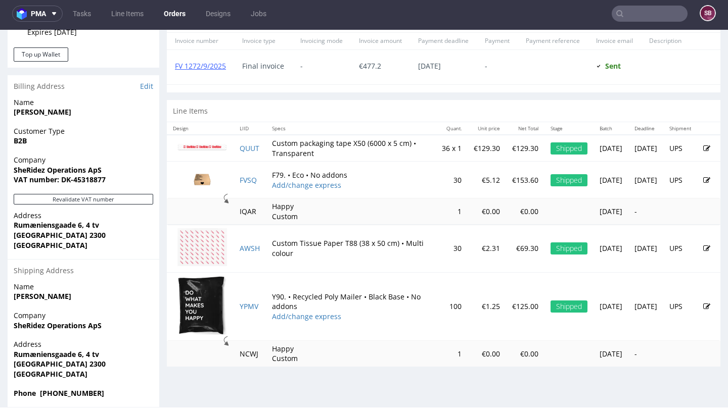
scroll to position [463, 0]
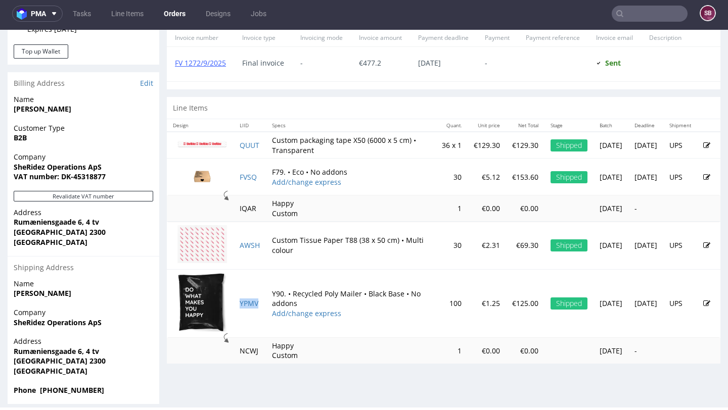
click at [251, 299] on td "YPMV" at bounding box center [249, 303] width 32 height 69
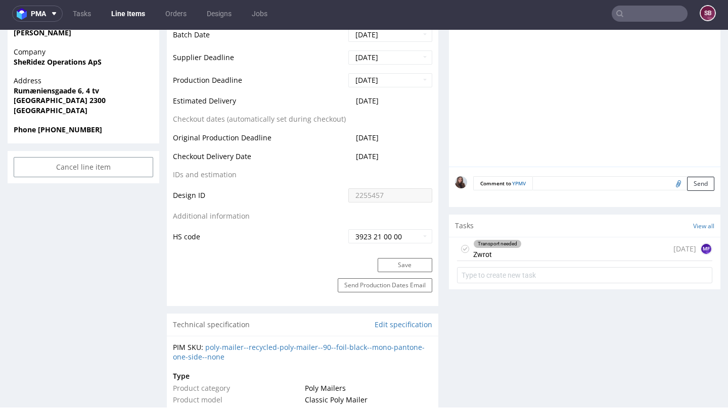
scroll to position [503, 0]
click at [495, 246] on div "Transport needed" at bounding box center [496, 244] width 47 height 8
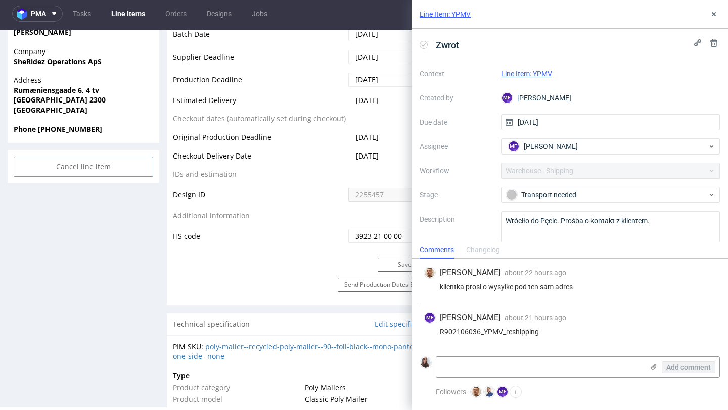
scroll to position [26, 0]
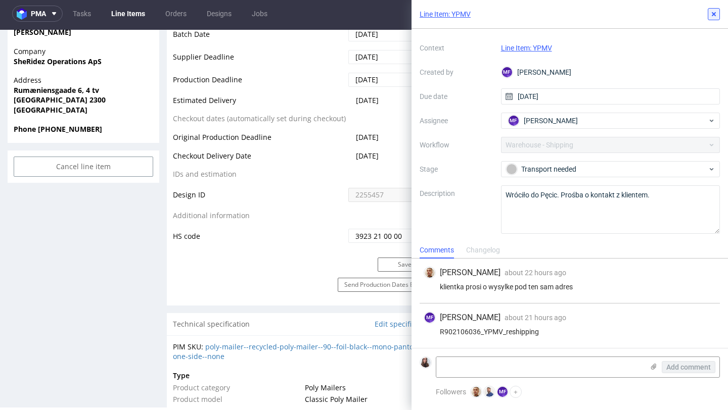
click at [715, 15] on use at bounding box center [713, 14] width 4 height 4
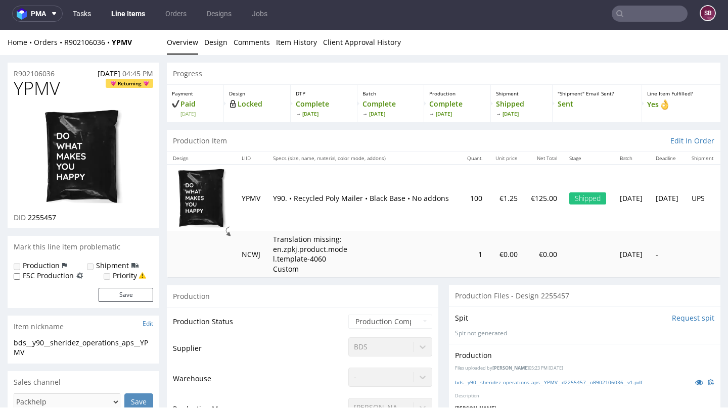
click at [80, 15] on link "Tasks" at bounding box center [82, 14] width 30 height 16
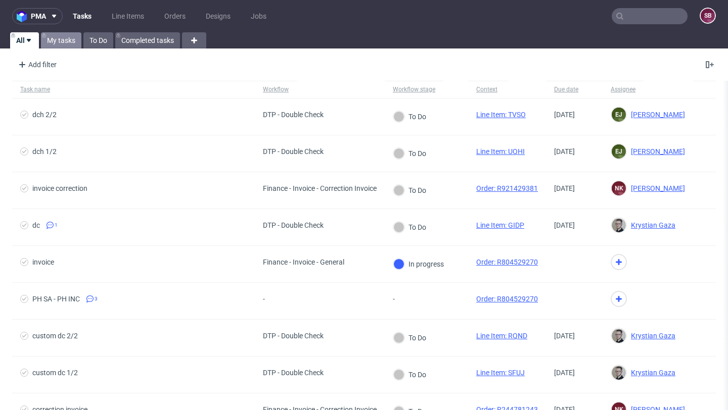
click at [65, 45] on link "My tasks" at bounding box center [61, 40] width 40 height 16
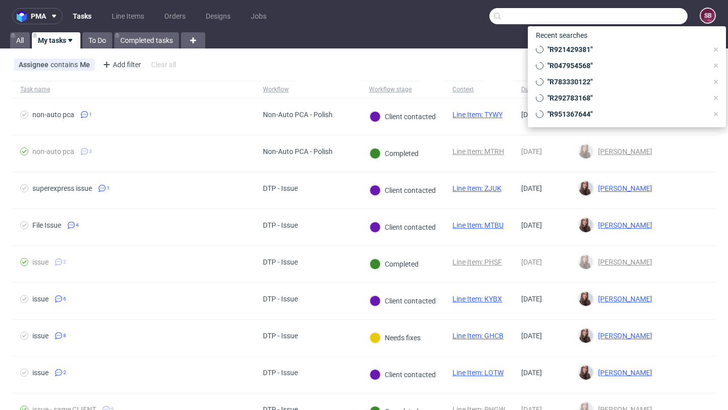
click at [627, 11] on input "text" at bounding box center [588, 16] width 198 height 16
paste input "R473008394"
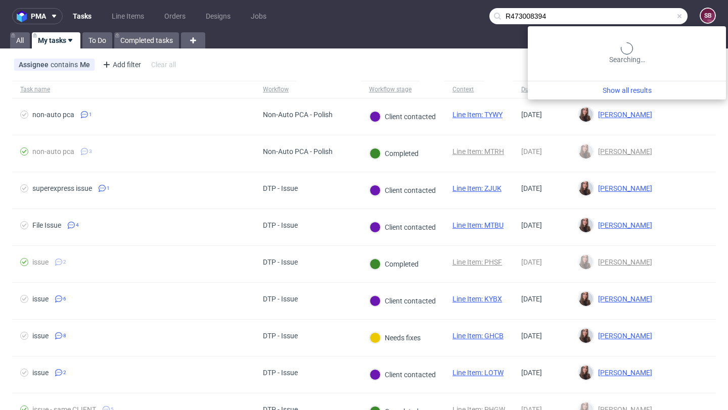
type input "R473008394"
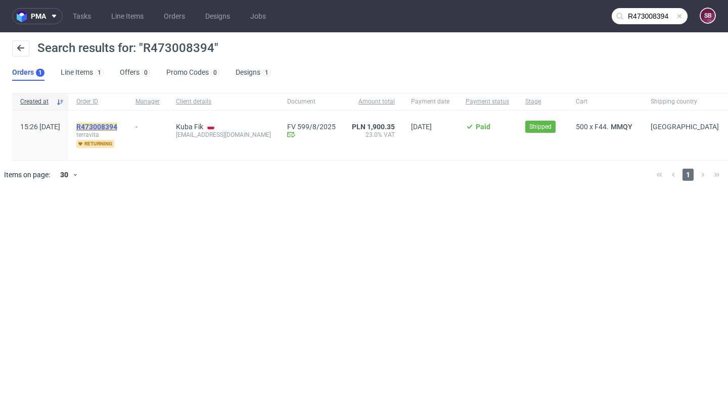
click at [117, 129] on mark "R473008394" at bounding box center [96, 127] width 41 height 8
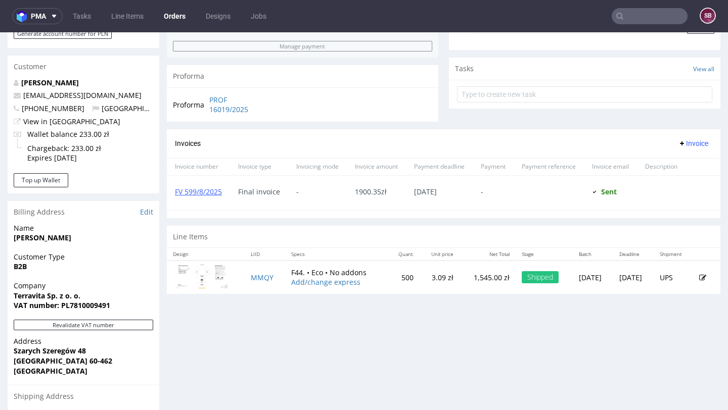
scroll to position [372, 0]
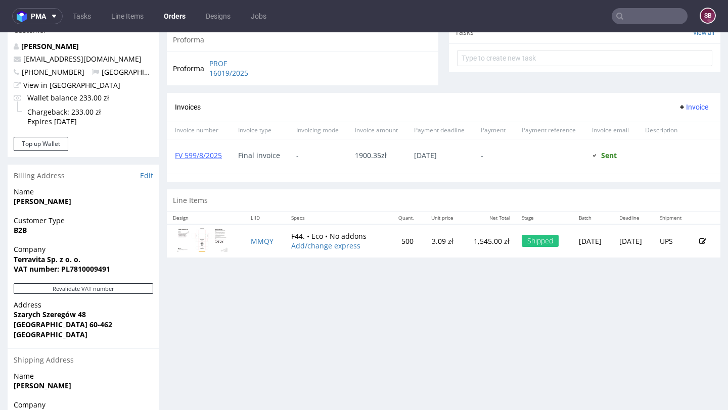
scroll to position [374, 0]
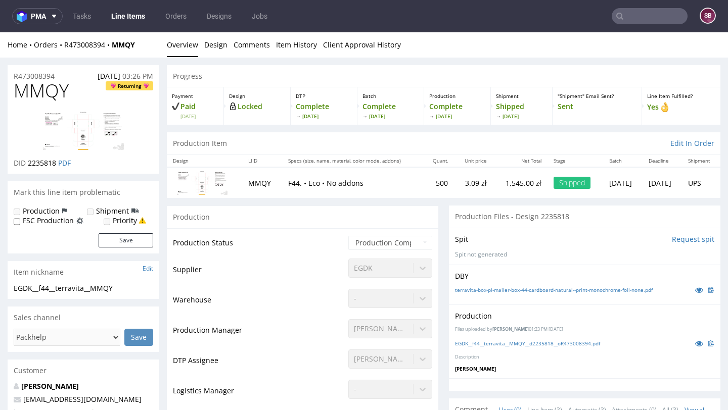
click at [648, 10] on input "text" at bounding box center [649, 16] width 76 height 16
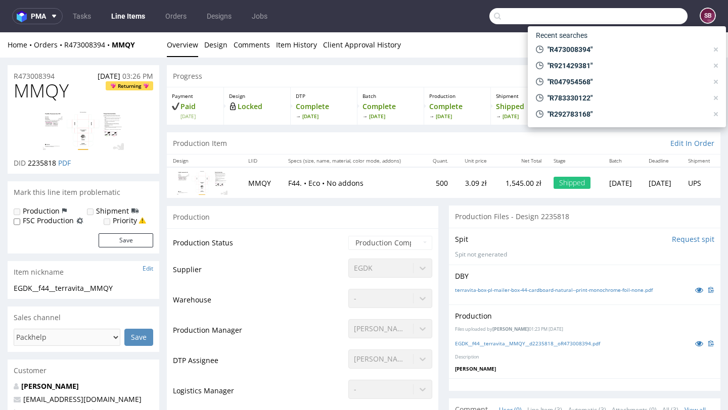
paste input "R436911855"
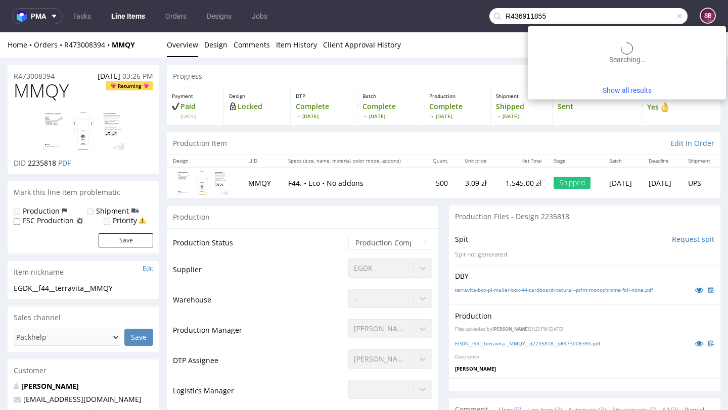
type input "R436911855"
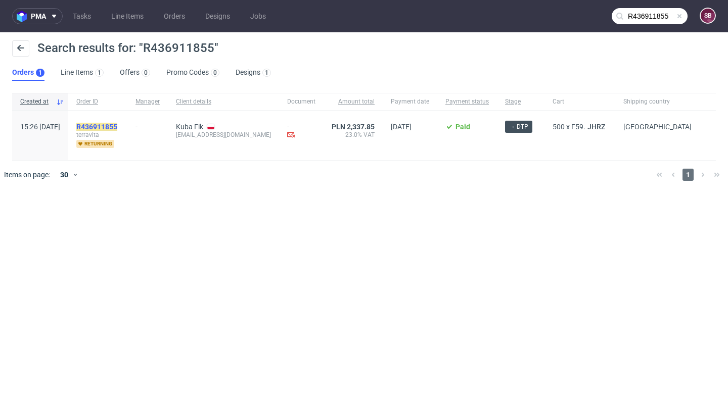
click at [117, 123] on mark "R436911855" at bounding box center [96, 127] width 41 height 8
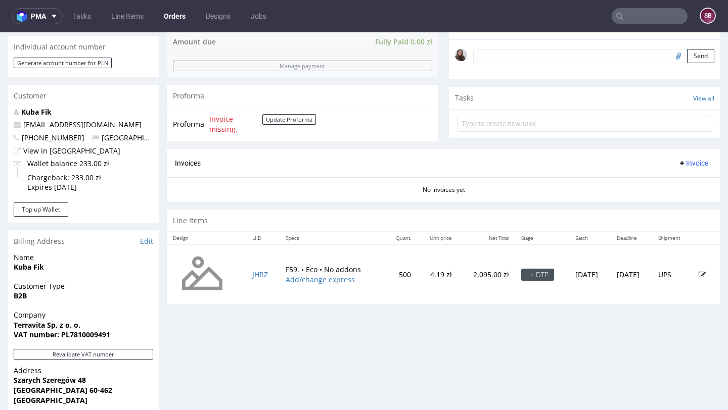
scroll to position [309, 0]
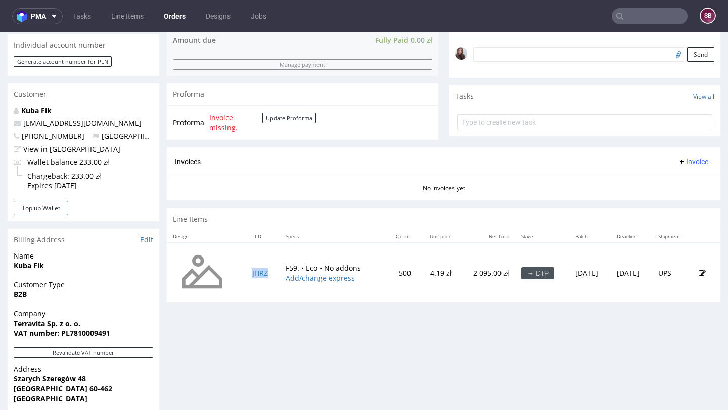
click at [259, 268] on td "JHRZ" at bounding box center [262, 273] width 33 height 60
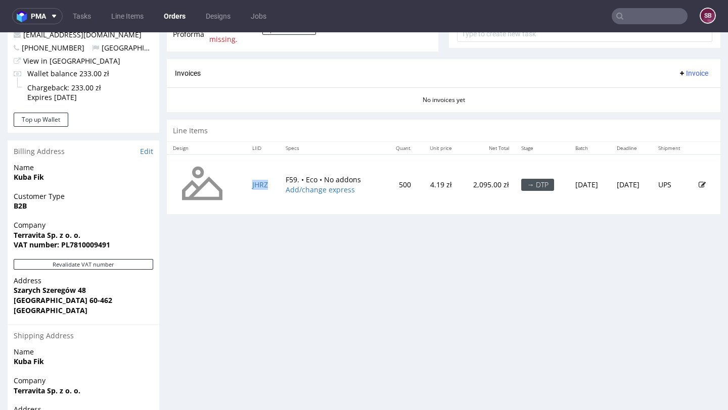
scroll to position [409, 0]
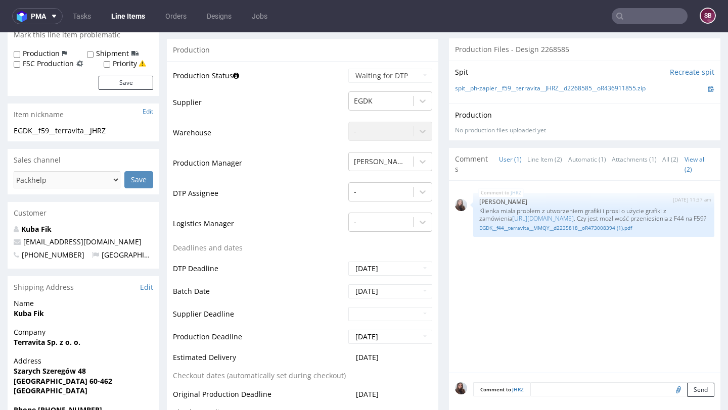
scroll to position [200, 0]
click at [625, 19] on input "text" at bounding box center [649, 16] width 76 height 16
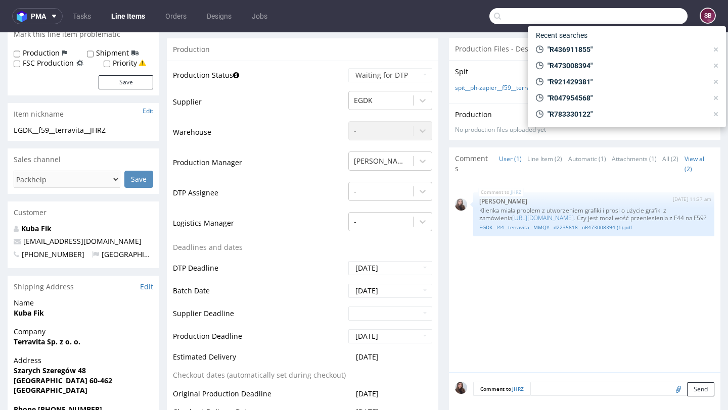
paste input "R874211293."
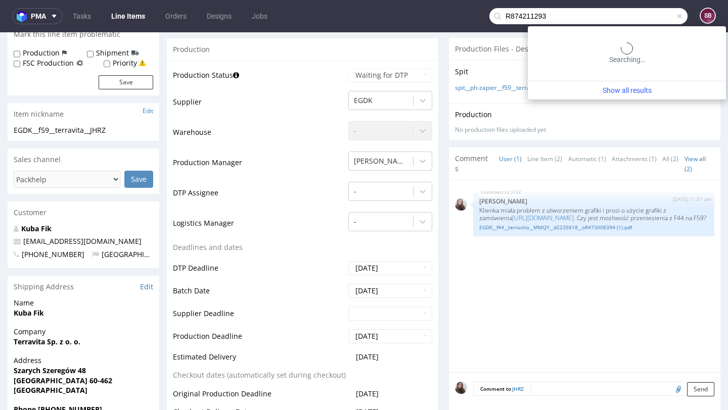
type input "R874211293"
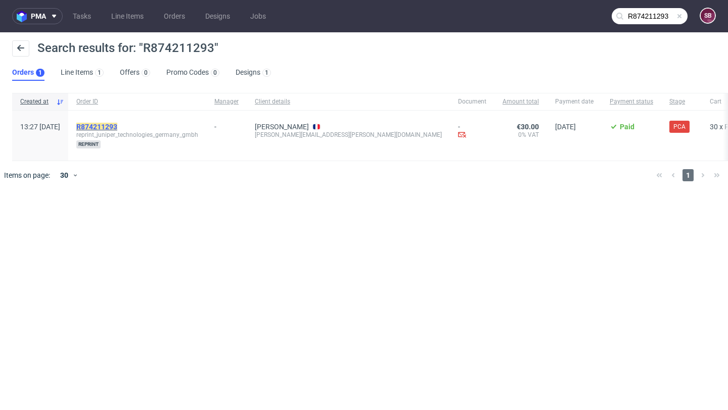
click at [117, 129] on mark "R874211293" at bounding box center [96, 127] width 41 height 8
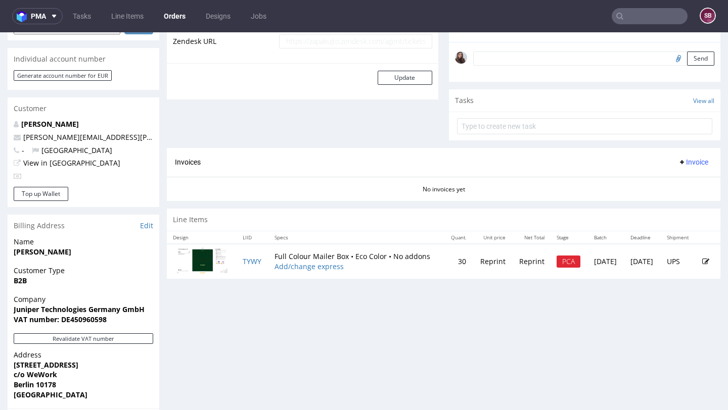
scroll to position [333, 0]
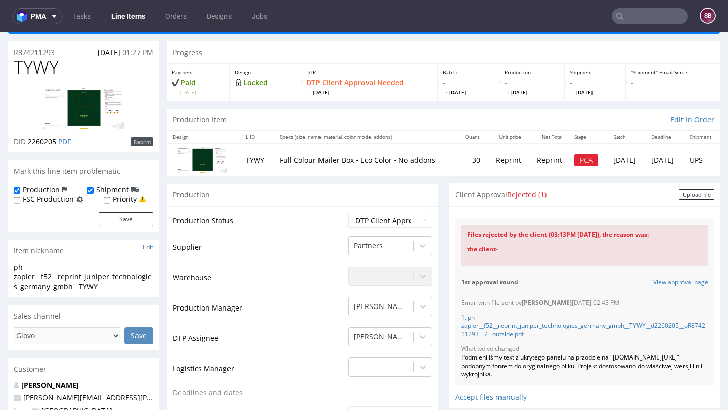
scroll to position [52, 0]
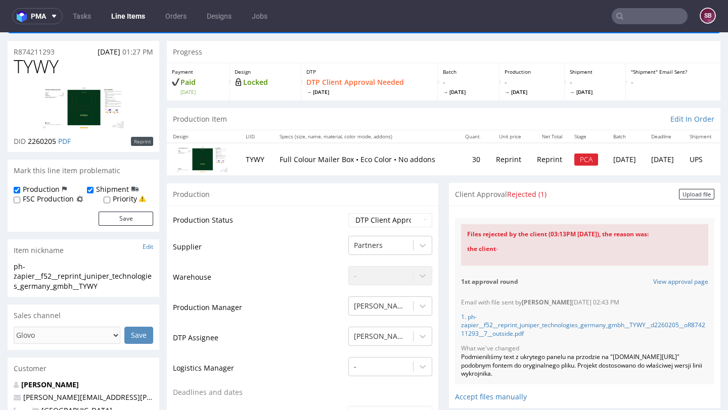
click at [512, 243] on div "the client -" at bounding box center [584, 249] width 235 height 21
click at [665, 281] on link "View approval page" at bounding box center [680, 282] width 55 height 9
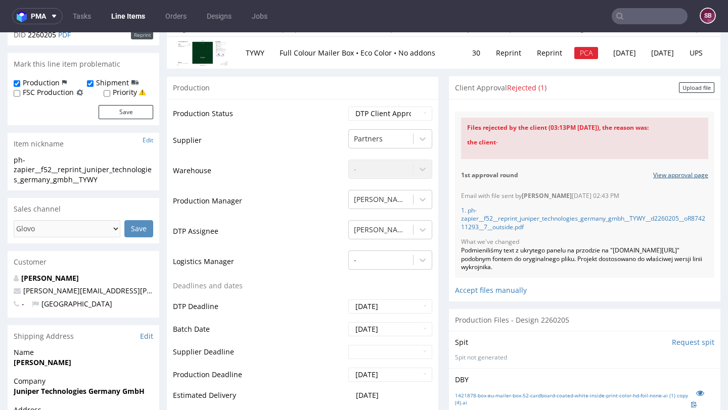
scroll to position [159, 0]
click at [674, 175] on link "View approval page" at bounding box center [680, 174] width 55 height 9
click at [664, 175] on link "View approval page" at bounding box center [680, 174] width 55 height 9
click at [648, 15] on input "text" at bounding box center [649, 16] width 76 height 16
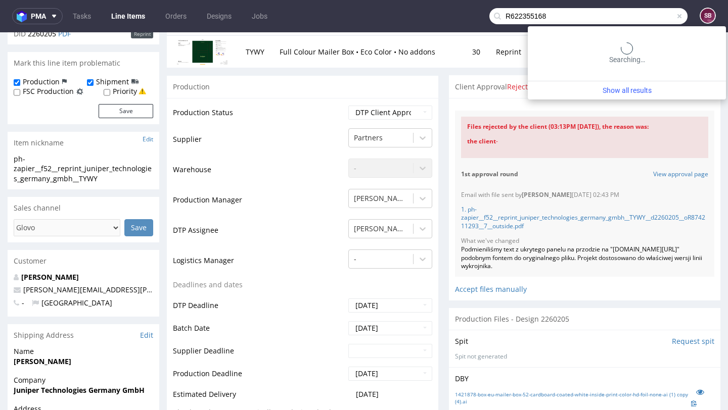
type input "R622355168"
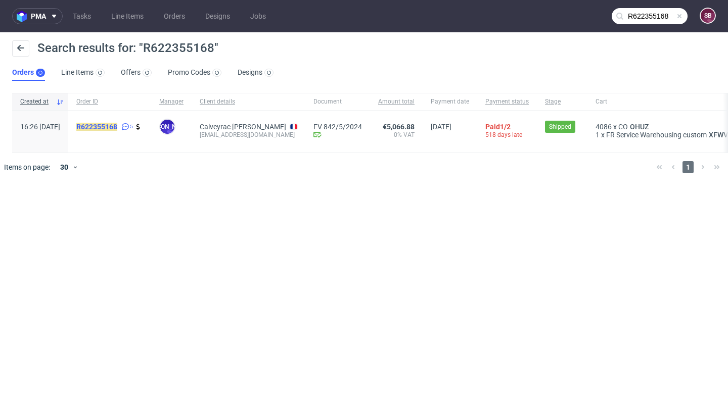
click at [117, 124] on mark "R622355168" at bounding box center [96, 127] width 41 height 8
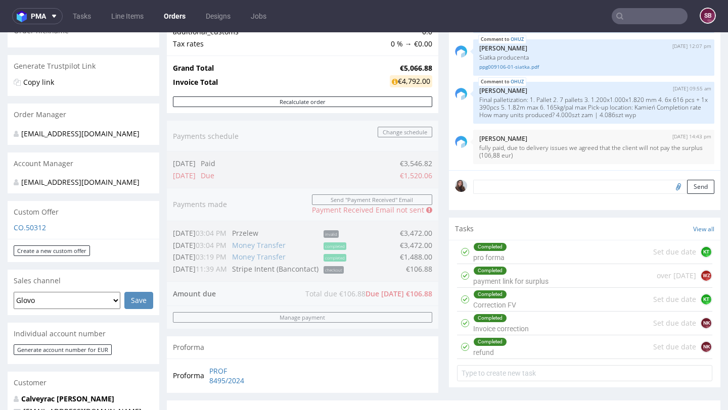
scroll to position [206, 0]
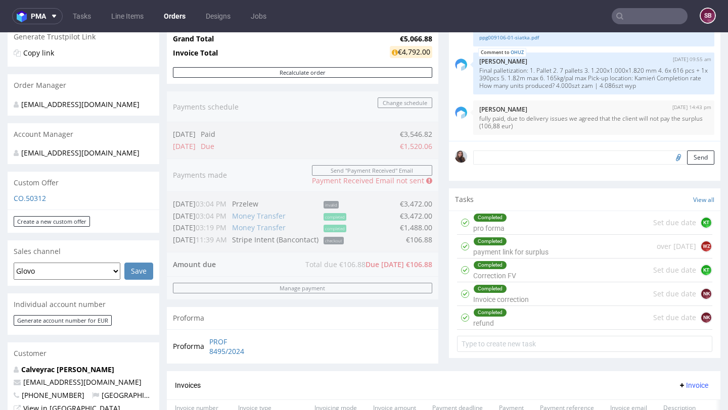
click at [561, 228] on div "Completed pro forma Set due date KT" at bounding box center [584, 223] width 255 height 24
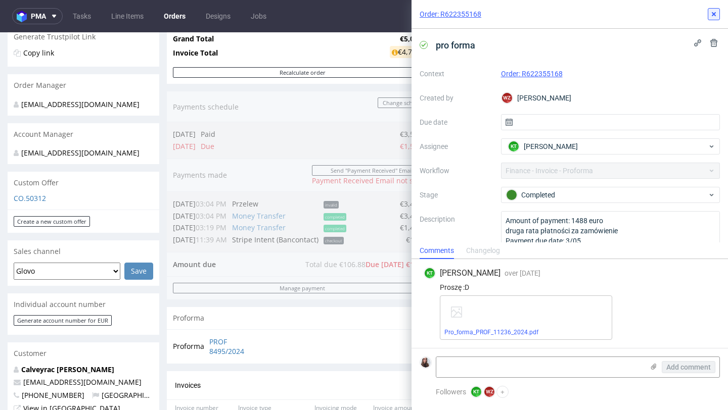
click at [715, 13] on icon at bounding box center [713, 14] width 8 height 8
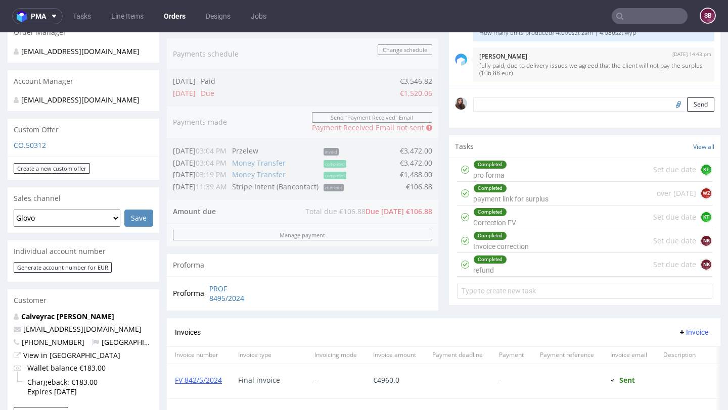
scroll to position [260, 0]
click at [513, 275] on div "Completed refund Set due date NK" at bounding box center [584, 265] width 255 height 24
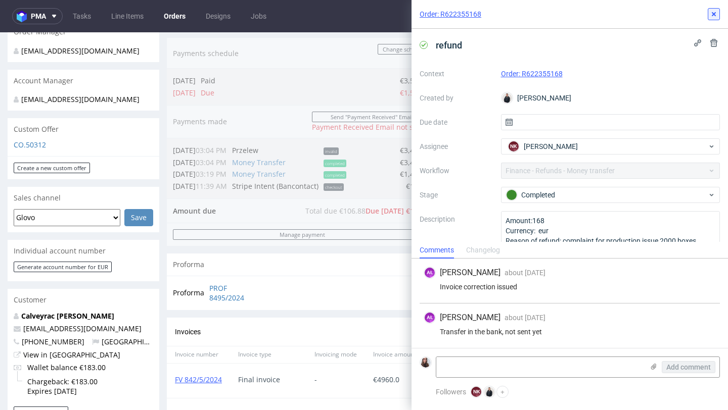
click at [712, 17] on icon at bounding box center [713, 14] width 8 height 8
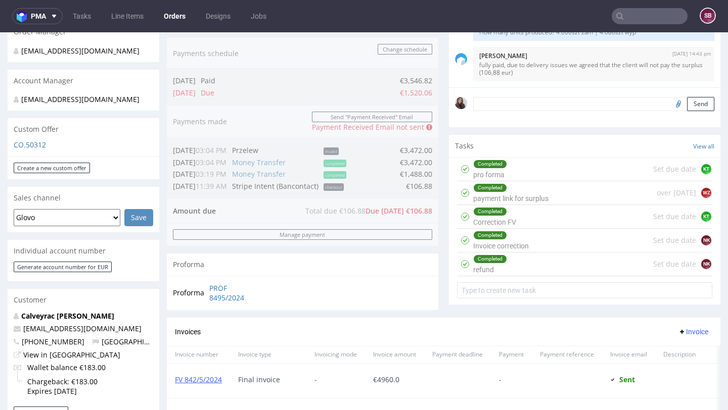
click at [542, 250] on div "Completed Invoice correction Set due date NK" at bounding box center [584, 241] width 255 height 24
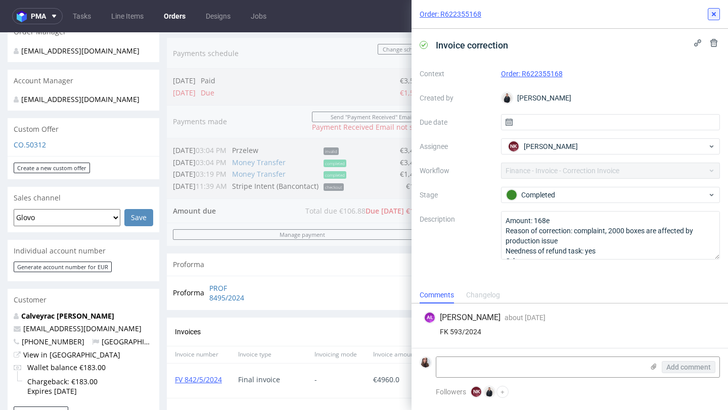
click at [716, 16] on icon at bounding box center [713, 14] width 8 height 8
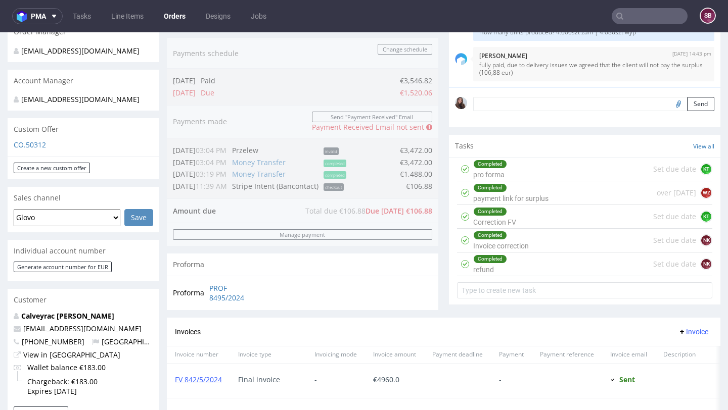
click at [558, 227] on div "Completed Correction FV Set due date KT" at bounding box center [584, 217] width 255 height 24
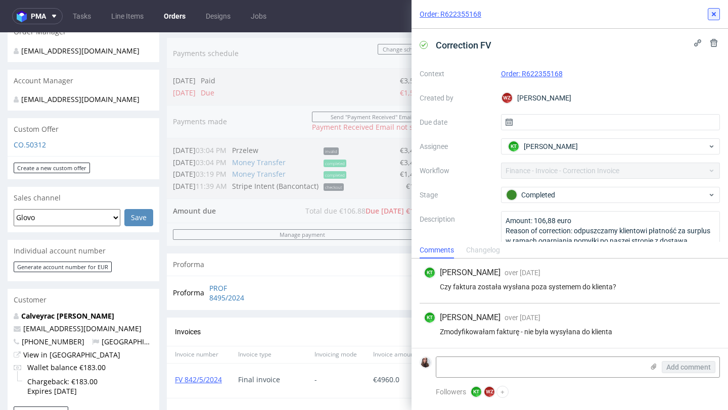
click at [716, 10] on icon at bounding box center [713, 14] width 8 height 8
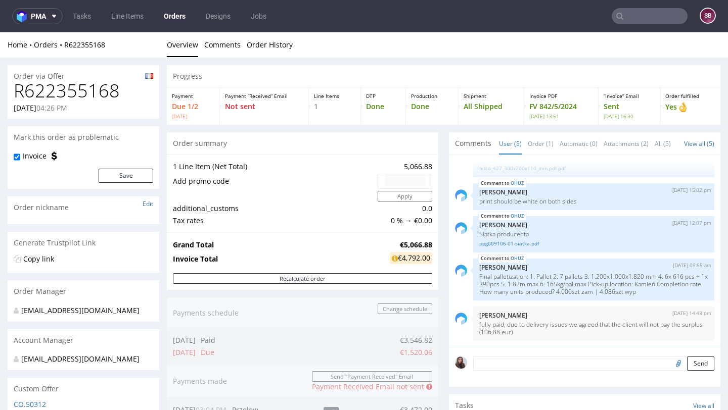
click at [653, 13] on input "text" at bounding box center [649, 16] width 76 height 16
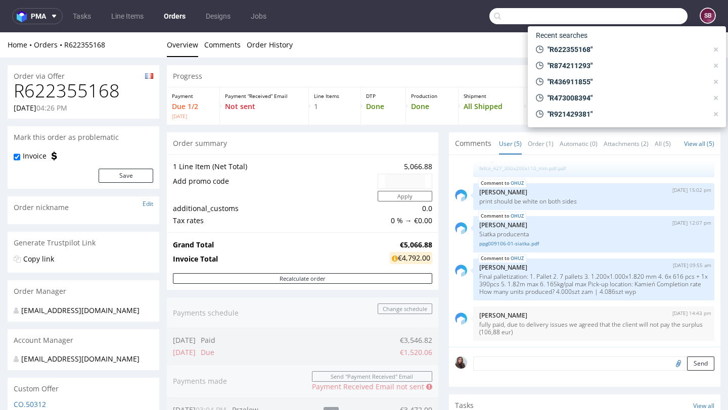
paste input "R874211293"
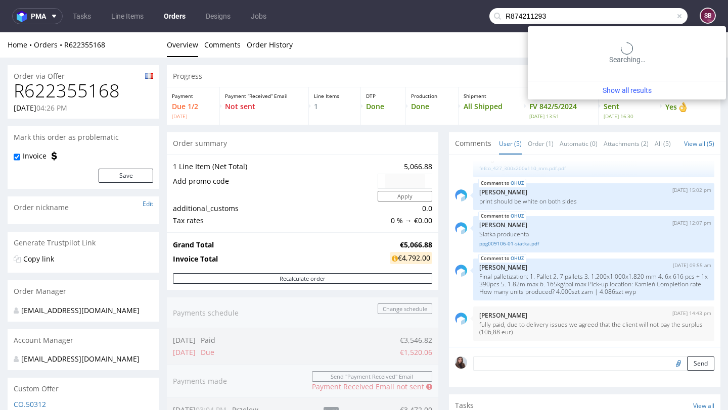
type input "R874211293"
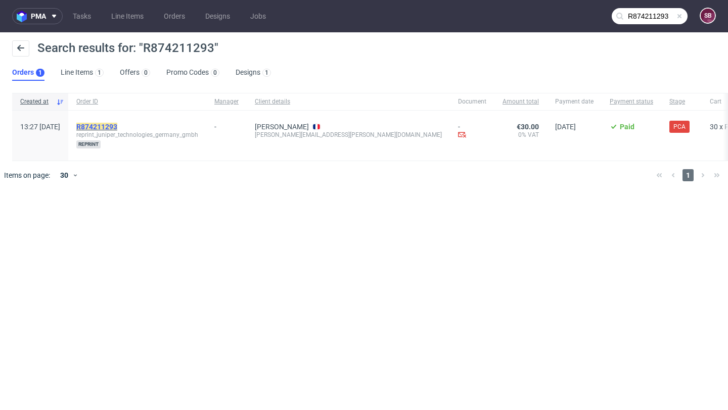
click at [117, 129] on mark "R874211293" at bounding box center [96, 127] width 41 height 8
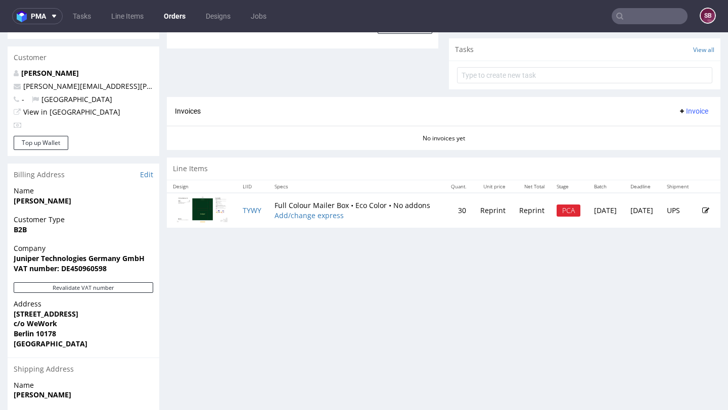
scroll to position [402, 0]
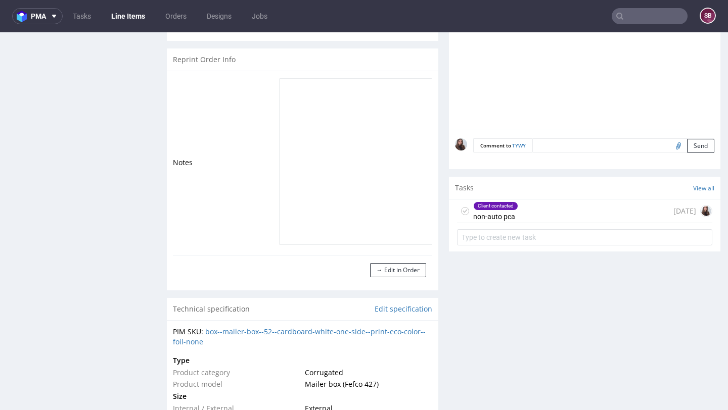
scroll to position [1, 0]
click at [517, 204] on div "Client contacted non-auto pca 1 day ago" at bounding box center [584, 212] width 255 height 24
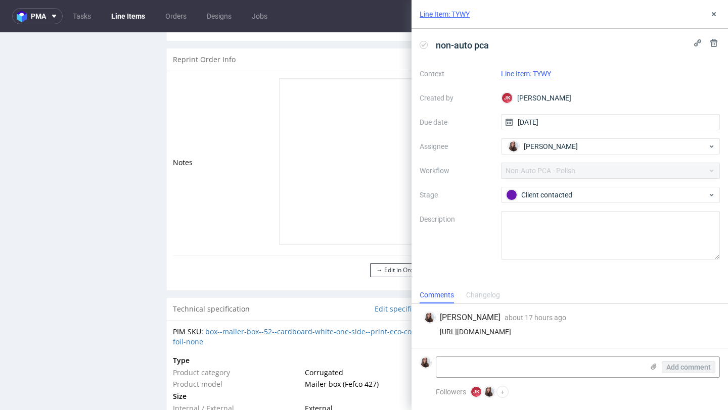
drag, startPoint x: 496, startPoint y: 334, endPoint x: 436, endPoint y: 325, distance: 60.7
click at [436, 328] on div "[URL][DOMAIN_NAME]" at bounding box center [569, 332] width 292 height 8
copy div "[URL][DOMAIN_NAME]"
click at [711, 16] on icon at bounding box center [713, 14] width 8 height 8
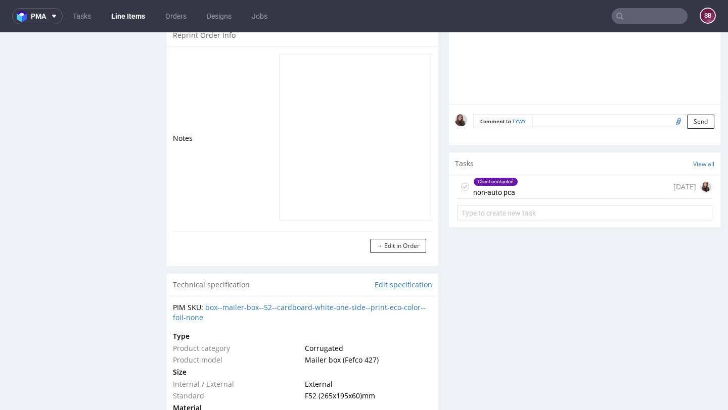
scroll to position [747, 0]
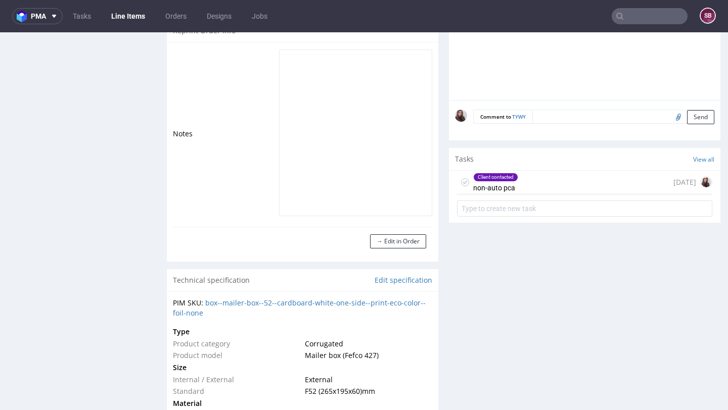
click at [528, 180] on div "Client contacted non-auto pca 1 day ago" at bounding box center [584, 183] width 255 height 24
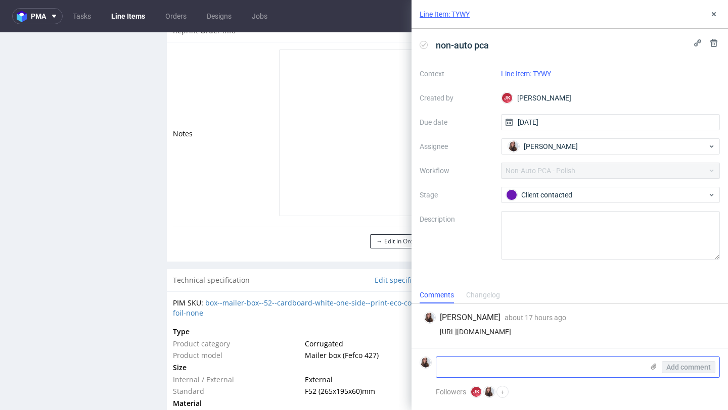
click at [478, 372] on textarea at bounding box center [539, 367] width 207 height 20
type textarea "D"
type textarea "Could you please check to which email this PCA was sent to?"
click at [686, 366] on span "Add comment" at bounding box center [688, 367] width 44 height 7
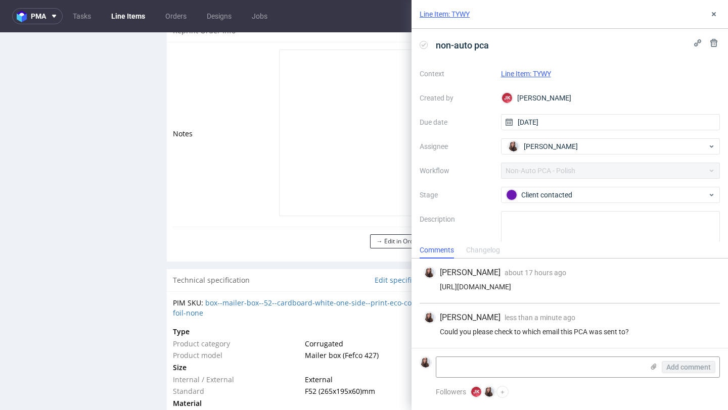
click at [545, 71] on link "Line Item: TYWY" at bounding box center [526, 74] width 50 height 8
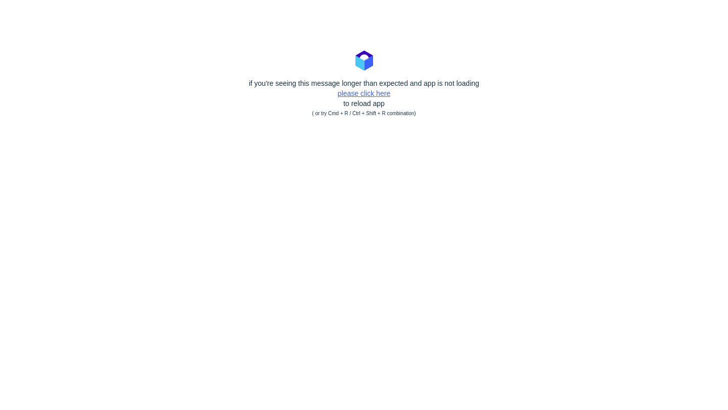
click at [364, 94] on link "please click here" at bounding box center [364, 93] width 53 height 8
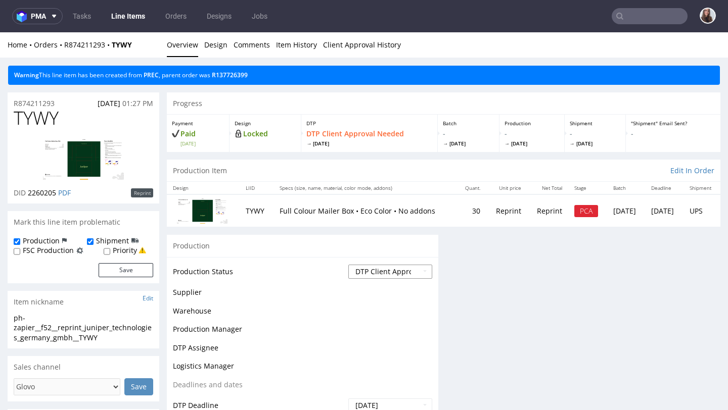
click at [381, 275] on select "Waiting for Artwork Waiting for Diecut Waiting for Mockup Waiting for DTP Waiti…" at bounding box center [390, 272] width 84 height 14
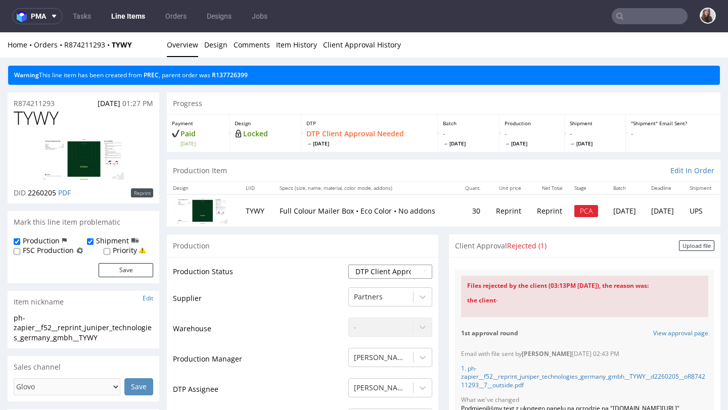
select select "back_for_dtp"
click at [348, 265] on select "Waiting for Artwork Waiting for Diecut Waiting for Mockup Waiting for DTP Waiti…" at bounding box center [390, 272] width 84 height 14
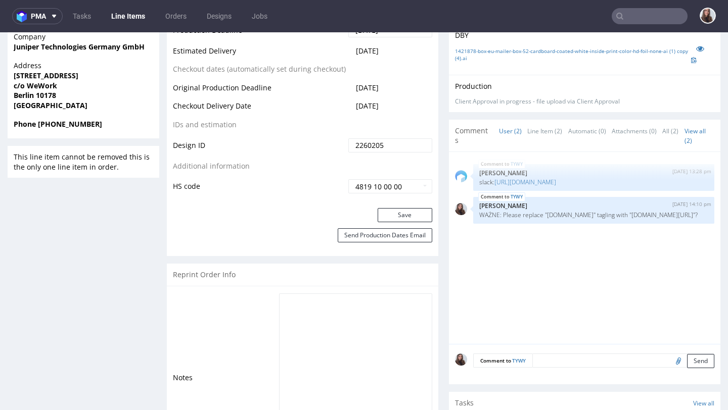
scroll to position [503, 0]
click at [407, 213] on button "Save" at bounding box center [404, 215] width 55 height 14
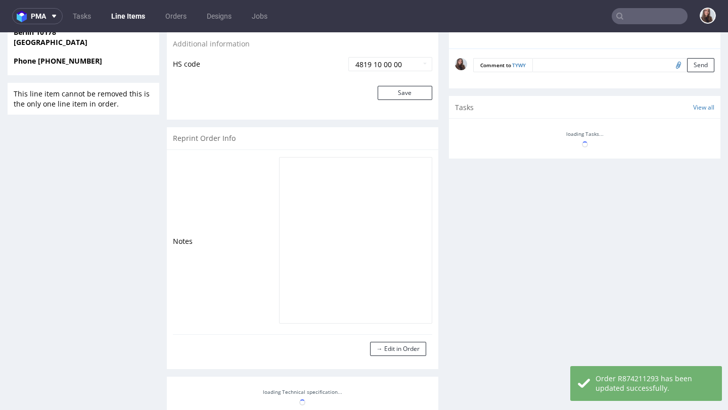
scroll to position [571, 0]
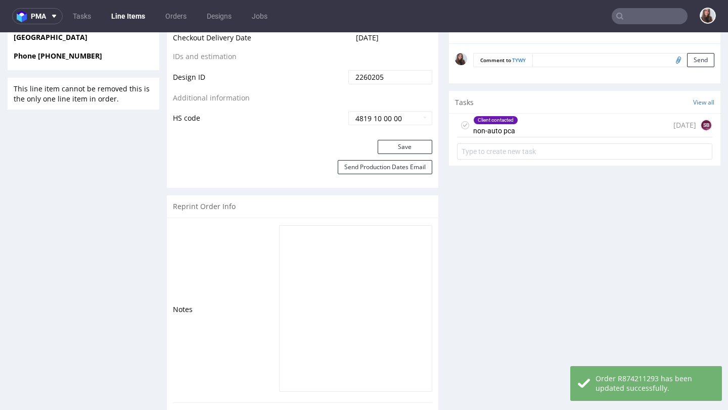
click at [537, 130] on div "Client contacted non-auto pca 1 day ago SB" at bounding box center [584, 126] width 255 height 24
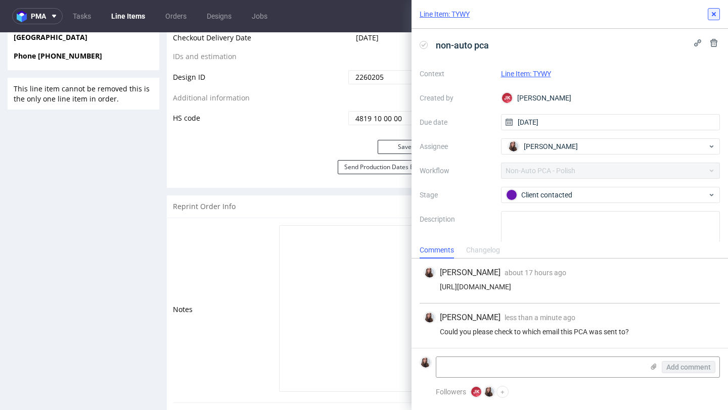
click at [710, 10] on icon at bounding box center [713, 14] width 8 height 8
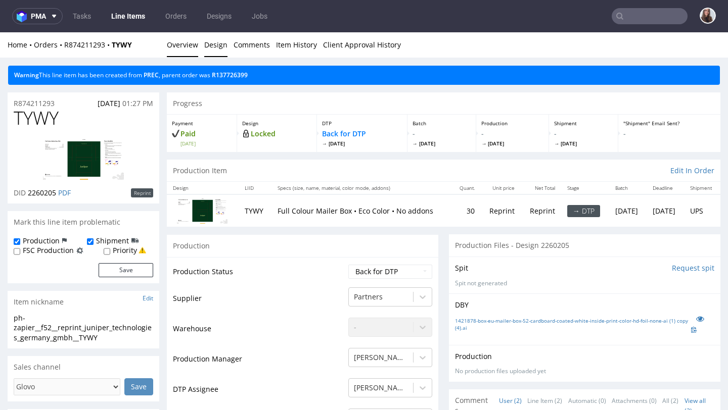
click at [213, 45] on link "Design" at bounding box center [215, 44] width 23 height 25
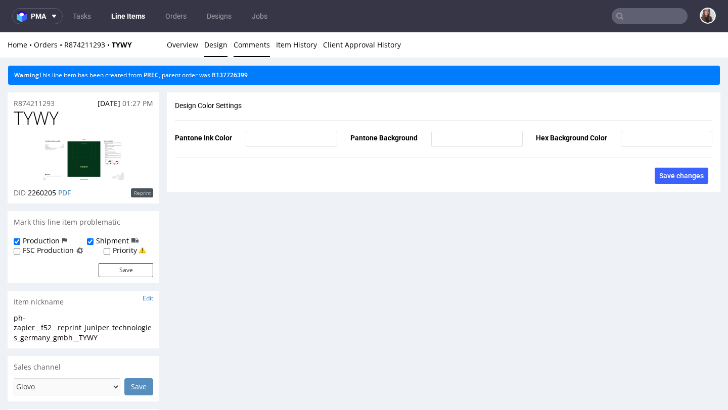
click at [251, 53] on link "Comments" at bounding box center [251, 44] width 36 height 25
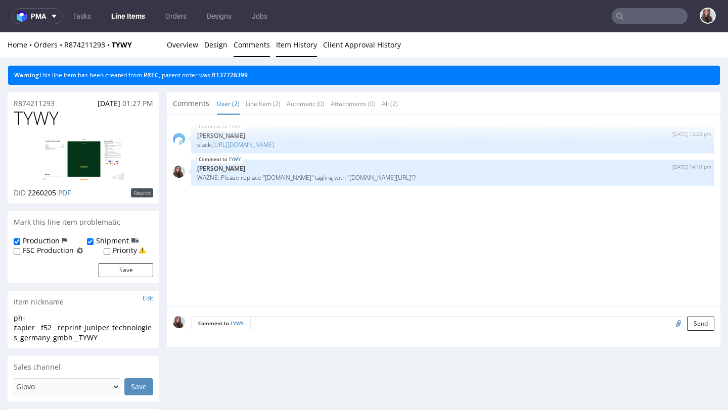
click at [292, 51] on link "Item History" at bounding box center [296, 44] width 41 height 25
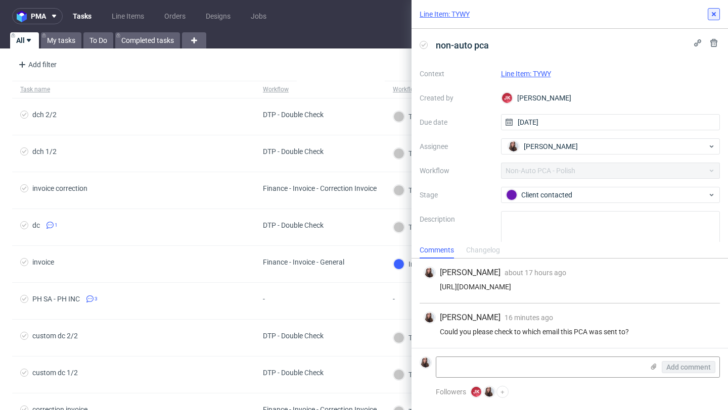
click at [713, 17] on icon at bounding box center [713, 14] width 8 height 8
